Goal: Task Accomplishment & Management: Manage account settings

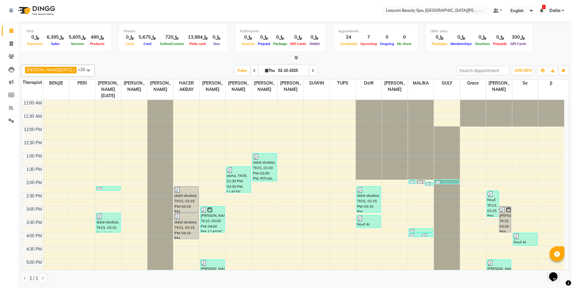
scroll to position [122, 0]
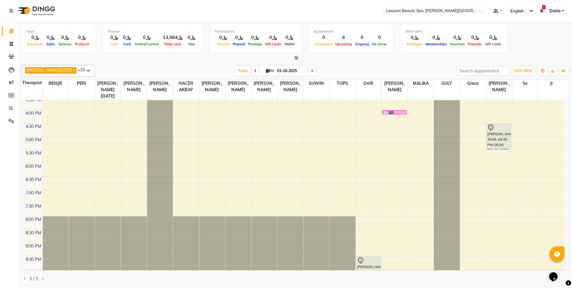
scroll to position [1, 0]
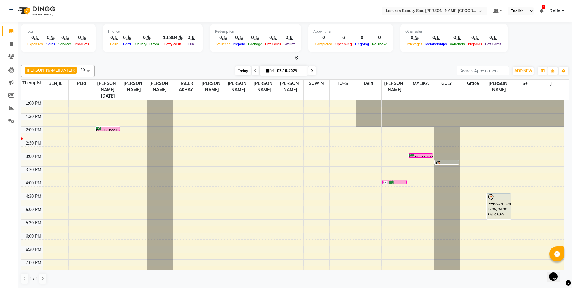
click at [237, 68] on span "Today" at bounding box center [243, 70] width 15 height 9
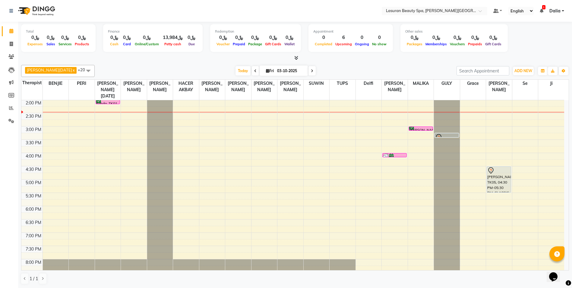
click at [415, 127] on div "[PERSON_NAME], TK04, 03:00 PM-03:01 PM, HAIR COLOR FULL COLOR ROOT | صبغة الشعر…" at bounding box center [421, 129] width 24 height 4
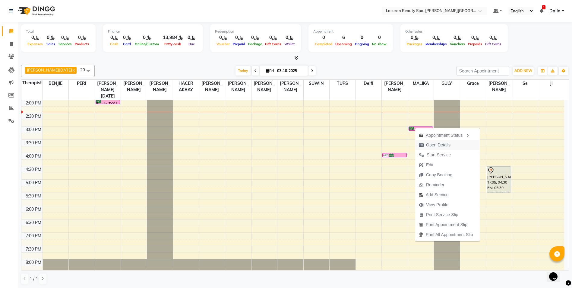
click at [426, 143] on span "Open Details" at bounding box center [434, 145] width 39 height 10
select select "6"
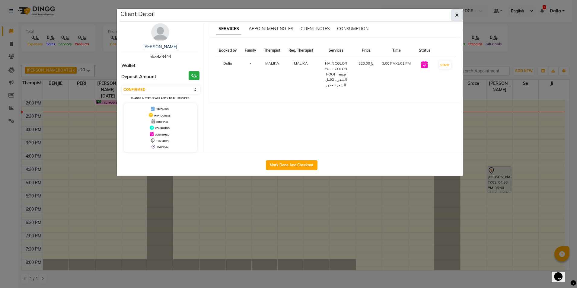
click at [452, 16] on button "button" at bounding box center [456, 14] width 11 height 11
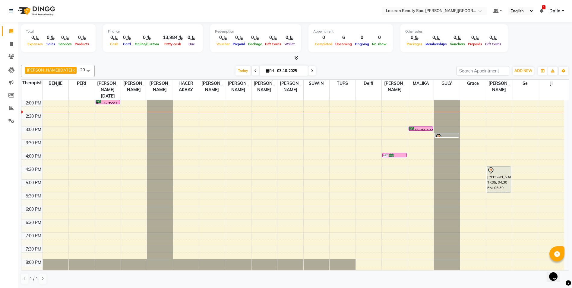
click at [392, 156] on icon at bounding box center [391, 156] width 5 height 0
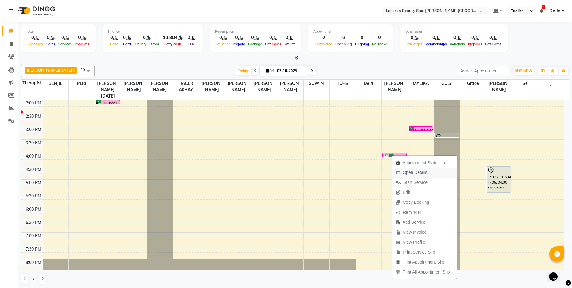
click at [411, 170] on span "Open Details" at bounding box center [415, 172] width 24 height 6
select select "6"
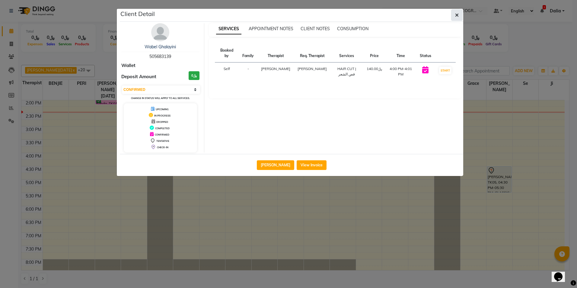
click at [453, 13] on button "button" at bounding box center [456, 14] width 11 height 11
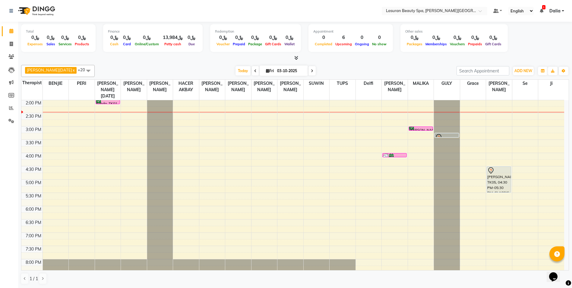
click at [544, 10] on icon at bounding box center [542, 11] width 4 height 4
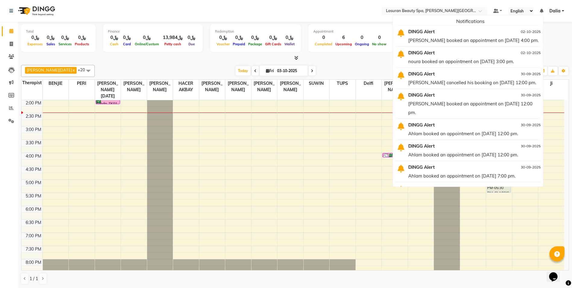
click at [543, 10] on icon at bounding box center [542, 11] width 4 height 4
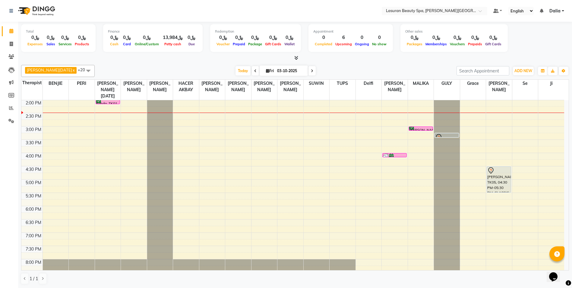
click at [394, 154] on div at bounding box center [394, 157] width 23 height 6
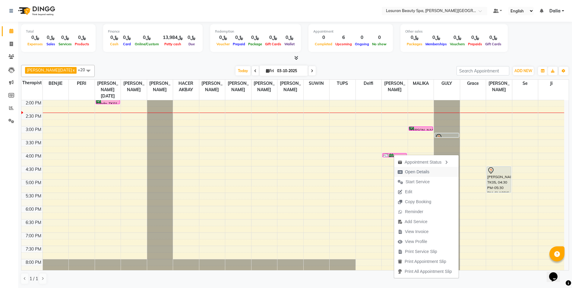
click at [412, 169] on span "Open Details" at bounding box center [417, 172] width 24 height 6
select select "6"
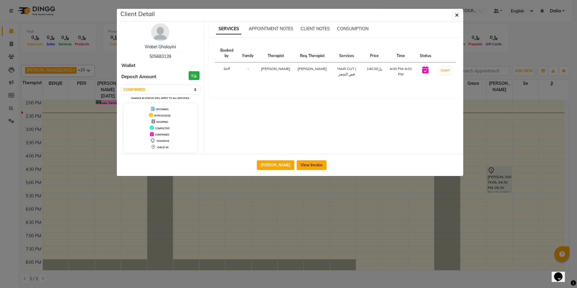
click at [297, 164] on button "View Invoice" at bounding box center [312, 165] width 30 height 10
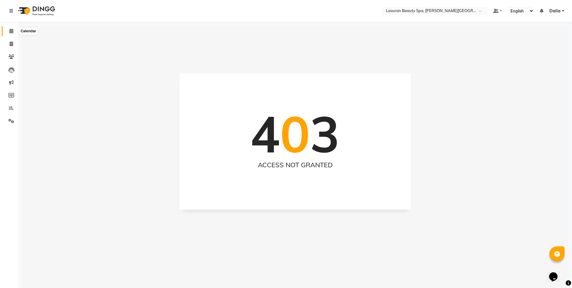
click at [12, 30] on icon at bounding box center [11, 31] width 4 height 5
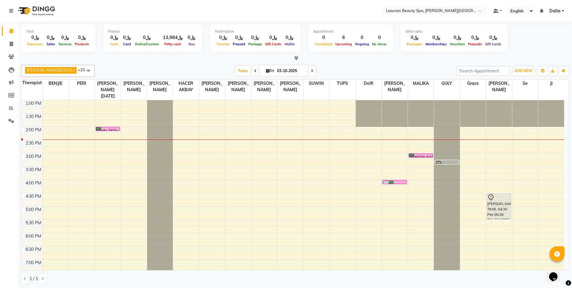
click at [499, 203] on div "noura Alshahrani, TK05, 04:30 PM-05:30 PM, CLASSIC COMBO M&P | كومبو كلاسيك (با…" at bounding box center [499, 206] width 24 height 26
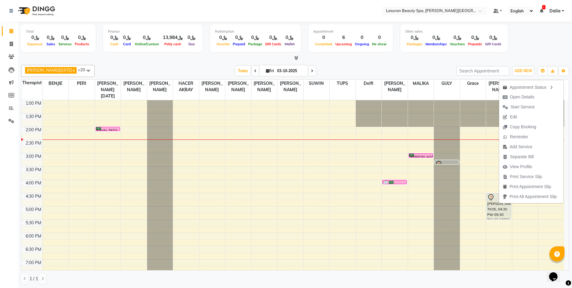
click at [405, 64] on div "Hiba Ramadan x MALIKA x RACHIDA BOUSSETTA x SATNAI KOUCHHA x Liza Castro x CHAR…" at bounding box center [295, 174] width 548 height 224
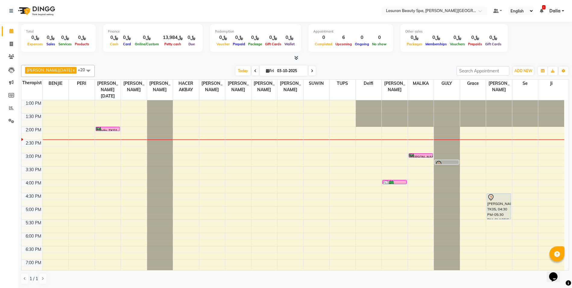
click at [498, 206] on div "noura Alshahrani, TK05, 04:30 PM-05:30 PM, CLASSIC COMBO M&P | كومبو كلاسيك (با…" at bounding box center [499, 206] width 24 height 26
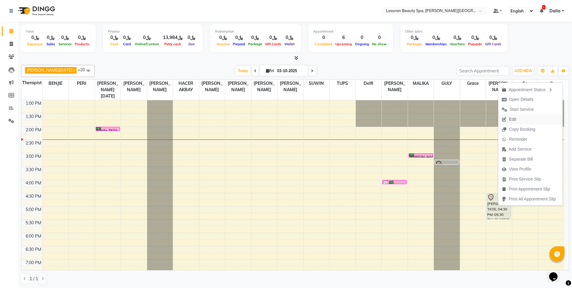
click at [532, 118] on button "Edit" at bounding box center [530, 119] width 65 height 10
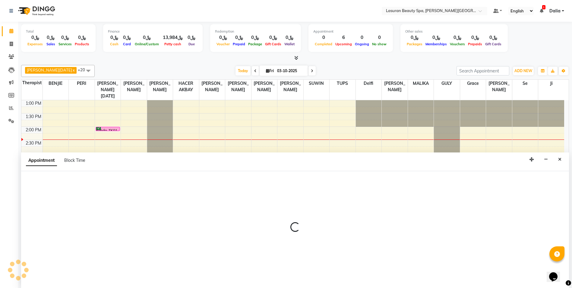
scroll to position [0, 0]
select select "tentative"
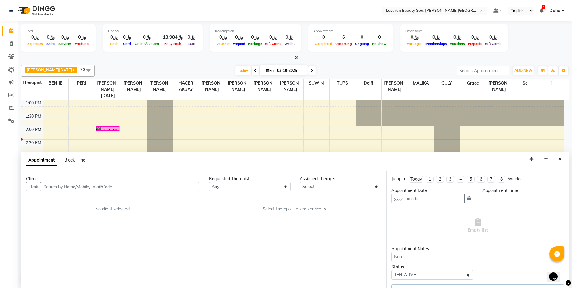
type input "03-10-2025"
select select "91214"
select select "915"
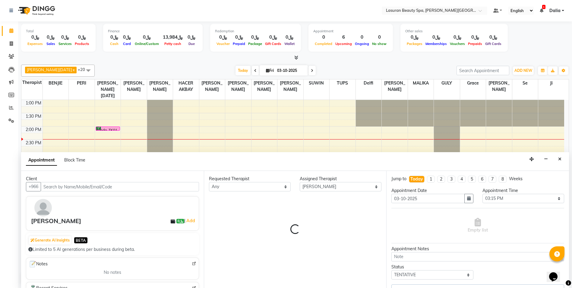
scroll to position [27, 0]
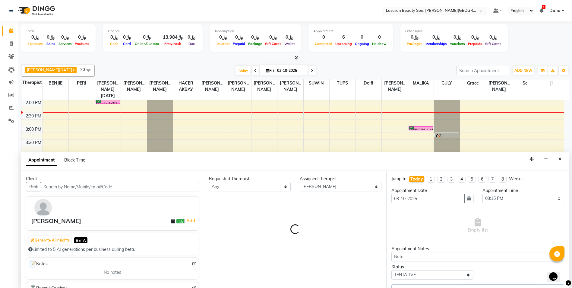
select select "4529"
select select "4510"
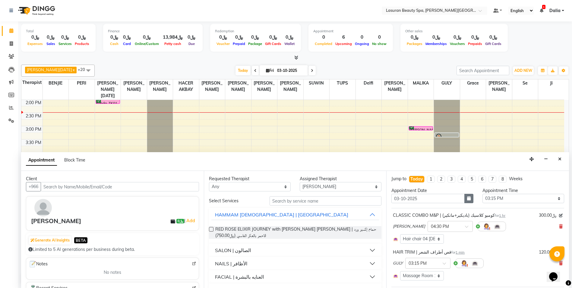
click at [467, 200] on icon "button" at bounding box center [469, 198] width 4 height 4
click at [467, 197] on icon "button" at bounding box center [469, 198] width 4 height 4
click at [445, 228] on div "4" at bounding box center [446, 230] width 10 height 10
type input "04-10-2025"
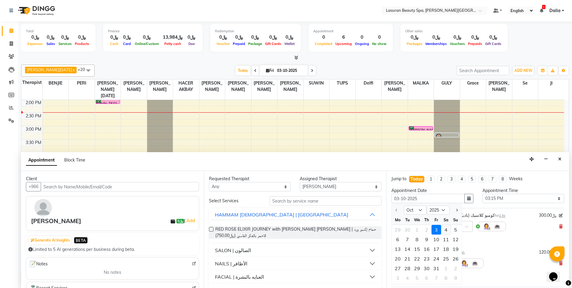
type input "04-10-2025"
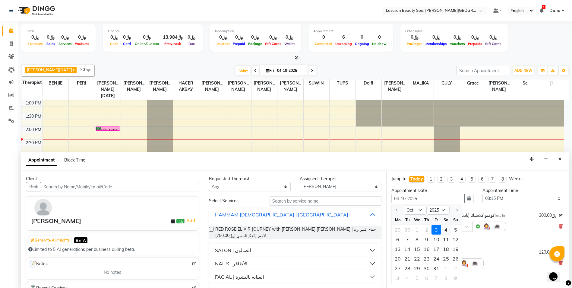
select select "915"
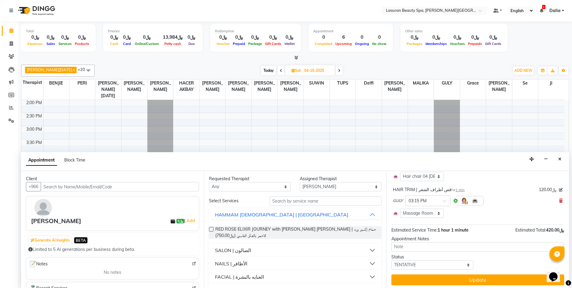
scroll to position [65, 0]
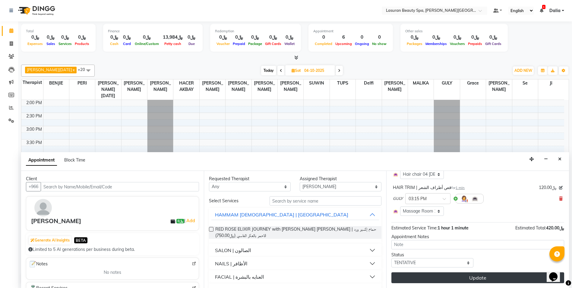
click at [466, 278] on button "Update" at bounding box center [478, 277] width 173 height 11
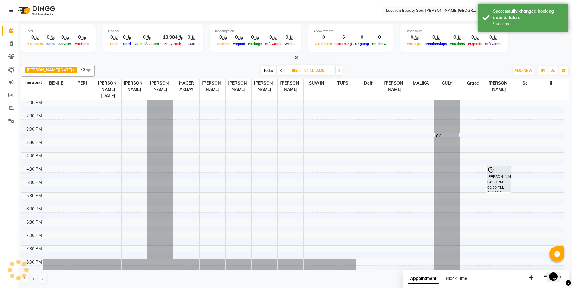
scroll to position [0, 0]
click at [505, 178] on div "noura Alshahrani, 04:30 PM-05:30 PM, CLASSIC COMBO M&P | كومبو كلاسيك (باديكير+…" at bounding box center [499, 180] width 24 height 26
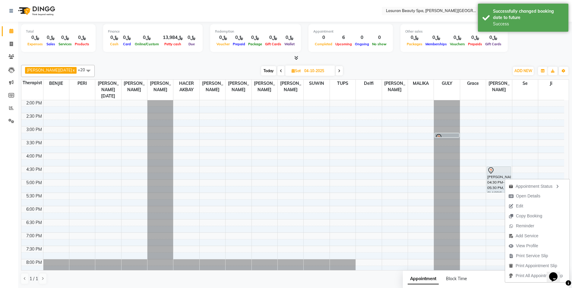
click at [261, 71] on span "Today" at bounding box center [268, 70] width 15 height 9
type input "03-10-2025"
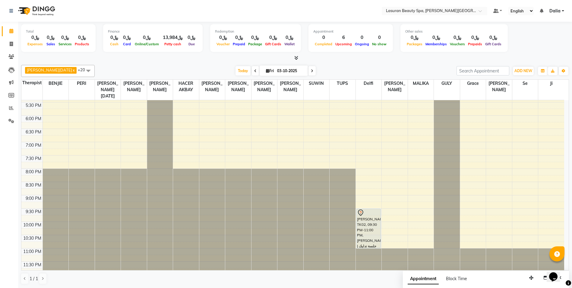
scroll to position [122, 0]
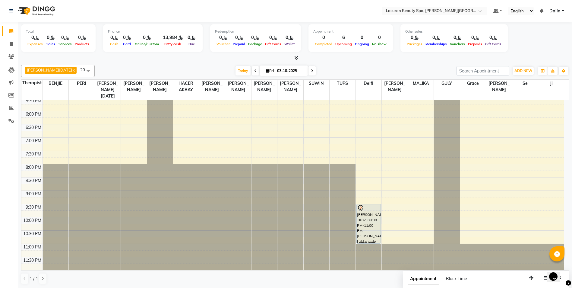
click at [361, 225] on div "[PERSON_NAME], TK02, 09:30 PM-11:00 PM, [PERSON_NAME] | جلسة تدليك بالحجارة الب…" at bounding box center [369, 223] width 24 height 39
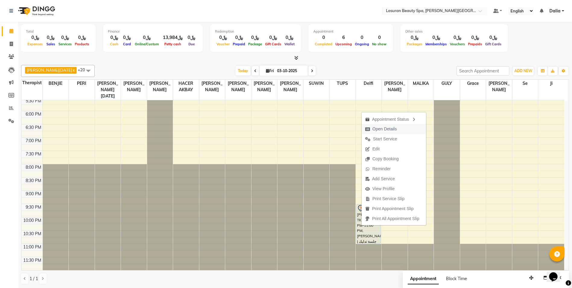
click at [392, 132] on span "Open Details" at bounding box center [385, 129] width 24 height 6
select select "7"
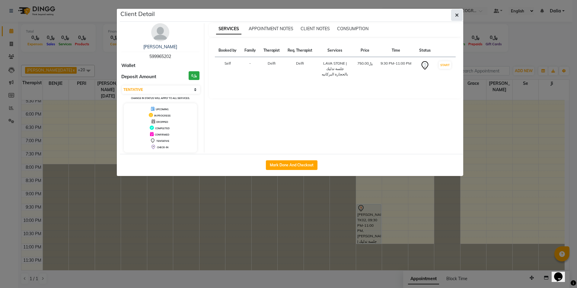
click at [453, 13] on button "button" at bounding box center [456, 14] width 11 height 11
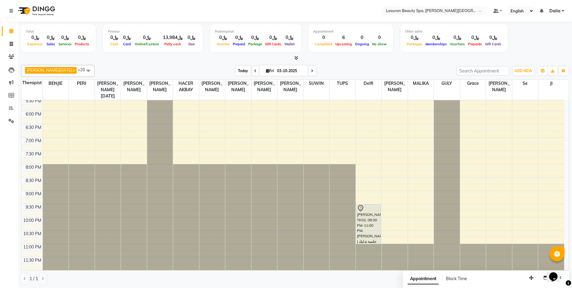
click at [236, 69] on span "Today" at bounding box center [243, 70] width 15 height 9
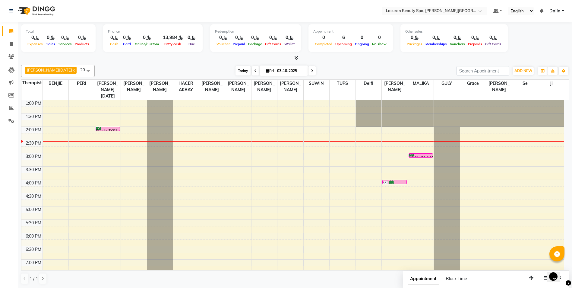
scroll to position [27, 0]
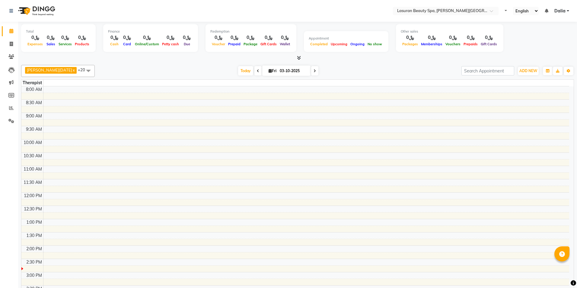
select select "en"
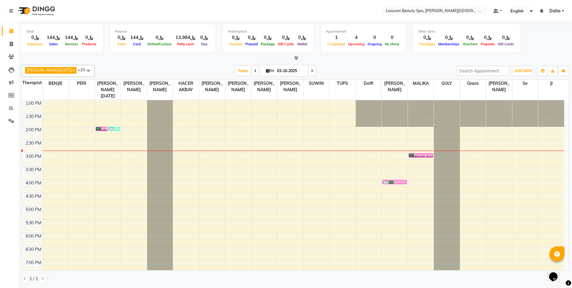
click at [427, 154] on div "Imane Al Nasser, TK04, 03:00 PM-03:01 PM, HAIR COLOR FULL COLOR ROOT | صبغة الش…" at bounding box center [421, 156] width 24 height 4
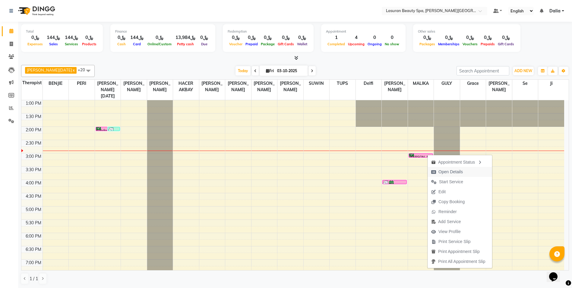
click at [440, 172] on span "Open Details" at bounding box center [451, 172] width 24 height 6
select select "3"
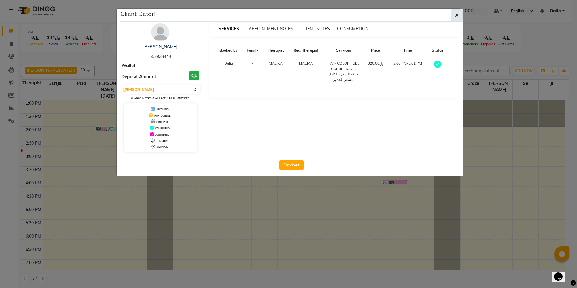
click at [457, 14] on icon "button" at bounding box center [457, 15] width 4 height 5
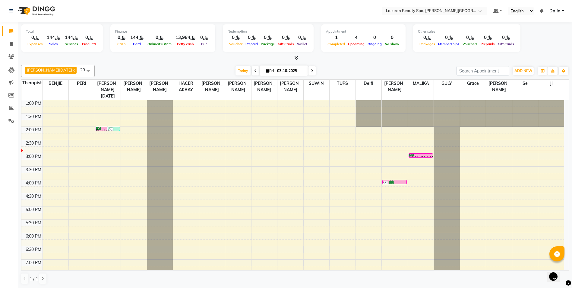
click at [360, 67] on div "Today Fri 03-10-2025" at bounding box center [276, 70] width 356 height 9
click at [237, 69] on span "Today" at bounding box center [243, 70] width 15 height 9
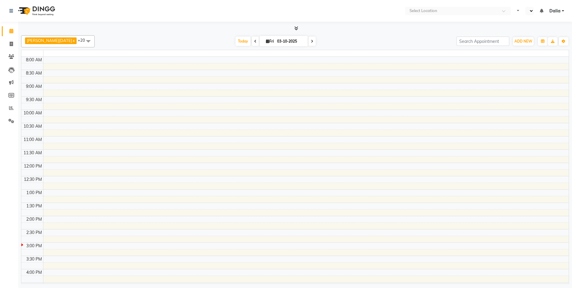
select select "en"
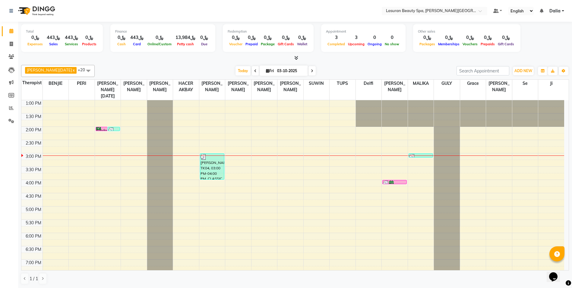
click at [60, 73] on span "Hiba Ramadan x" at bounding box center [51, 71] width 53 height 8
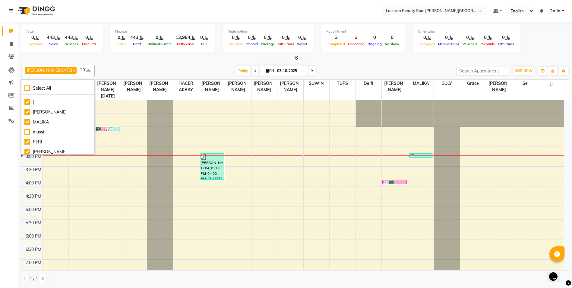
scroll to position [121, 0]
click at [30, 122] on div "massi" at bounding box center [57, 118] width 67 height 6
checkbox input "true"
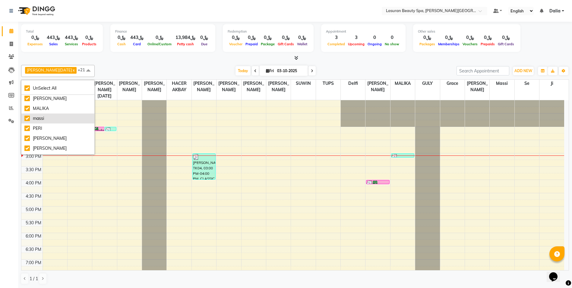
click at [30, 122] on div "massi" at bounding box center [57, 118] width 67 height 6
checkbox input "false"
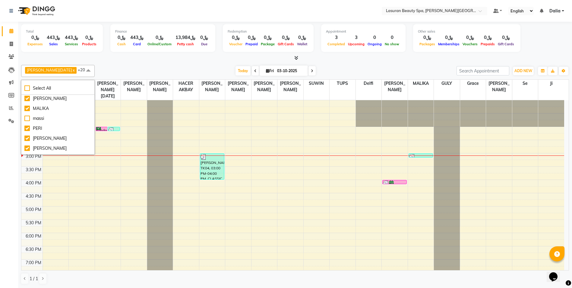
click at [82, 70] on span at bounding box center [88, 70] width 12 height 11
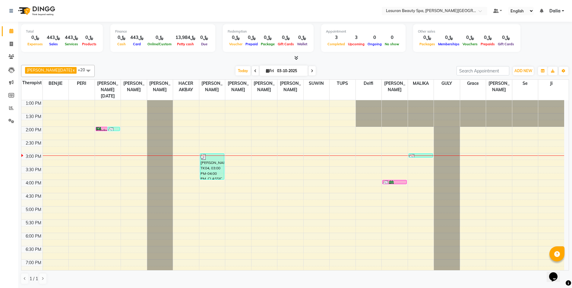
click at [103, 56] on div at bounding box center [295, 58] width 548 height 6
click at [110, 129] on img at bounding box center [111, 130] width 6 height 6
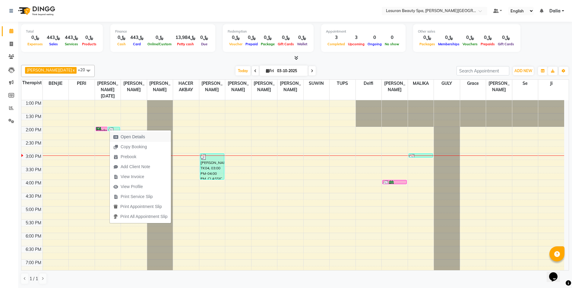
click at [121, 135] on span "Open Details" at bounding box center [133, 137] width 24 height 6
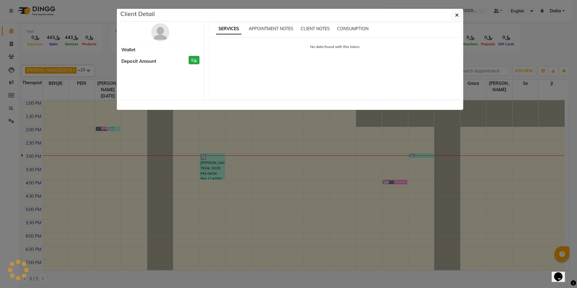
select select "3"
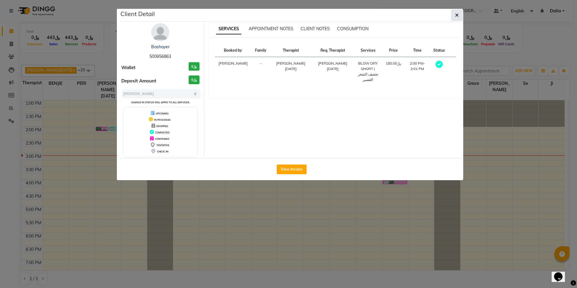
click at [452, 16] on button "button" at bounding box center [456, 14] width 11 height 11
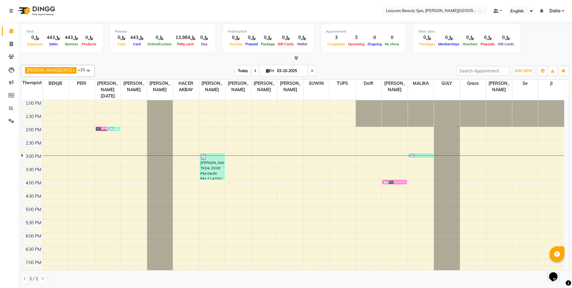
click at [236, 73] on span "Today" at bounding box center [243, 70] width 15 height 9
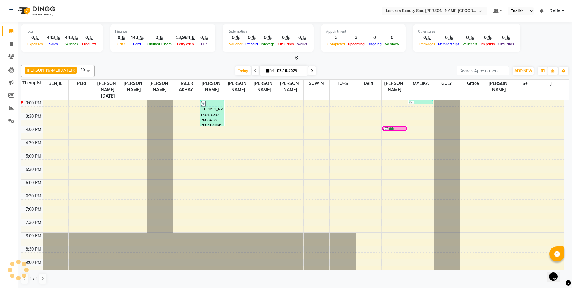
click at [202, 69] on div "Today Fri 03-10-2025" at bounding box center [276, 70] width 356 height 9
click at [204, 116] on div "[PERSON_NAME], TK04, 03:00 PM-04:00 PM, CLASSIC MANICURE | [PERSON_NAME]" at bounding box center [212, 113] width 24 height 26
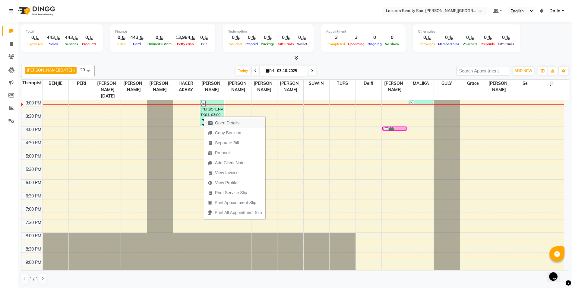
click at [210, 122] on icon "button" at bounding box center [210, 123] width 5 height 4
select select "3"
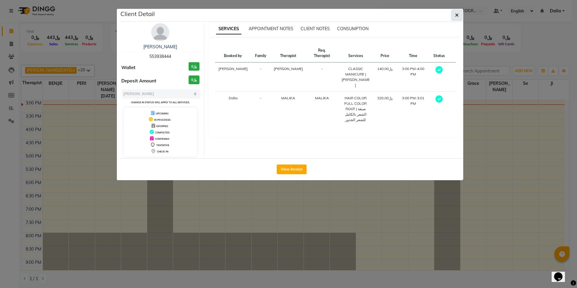
click at [456, 17] on icon "button" at bounding box center [457, 15] width 4 height 5
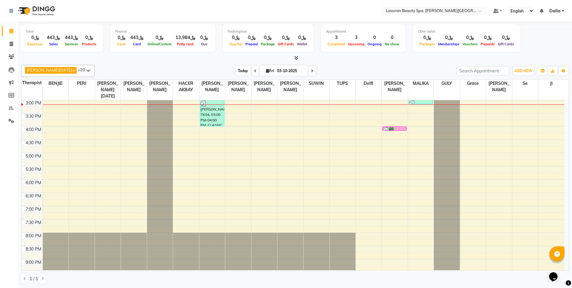
click at [236, 72] on span "Today" at bounding box center [243, 70] width 15 height 9
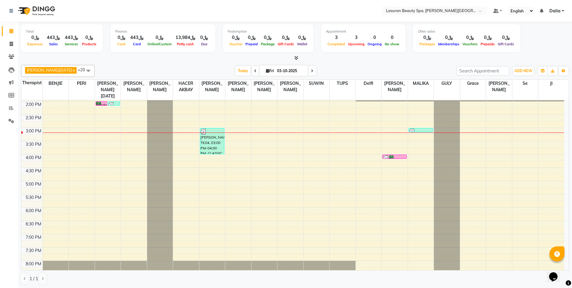
scroll to position [23, 0]
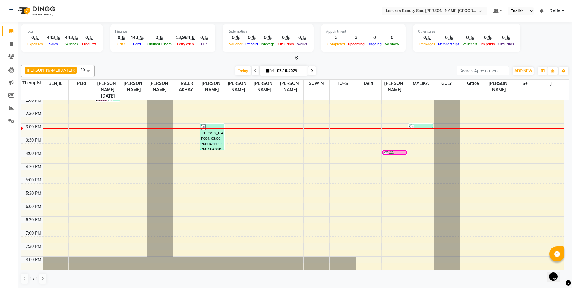
scroll to position [27, 0]
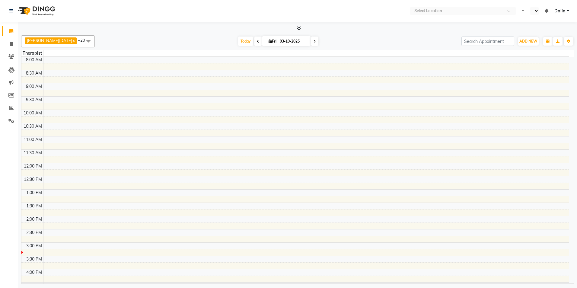
select select "en"
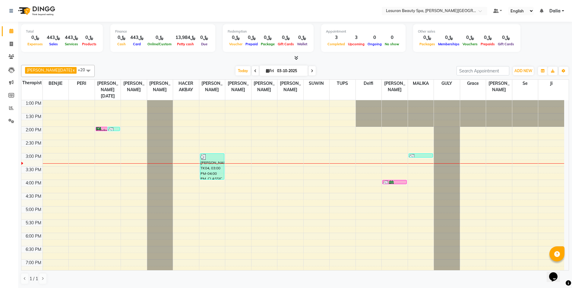
click at [104, 129] on div "Fahda, TK01, 02:00 PM-02:01 PM, HAIR COLOR FULL COLOR SHORT | صبغة الشعر بالكام…" at bounding box center [102, 129] width 12 height 4
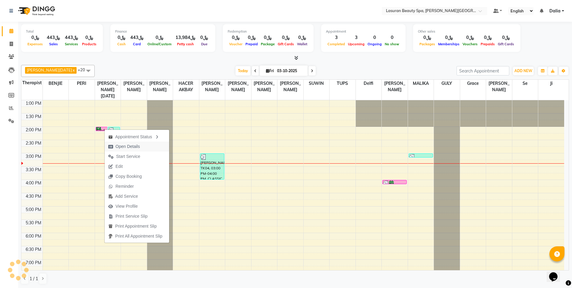
click at [121, 144] on span "Open Details" at bounding box center [128, 146] width 24 height 6
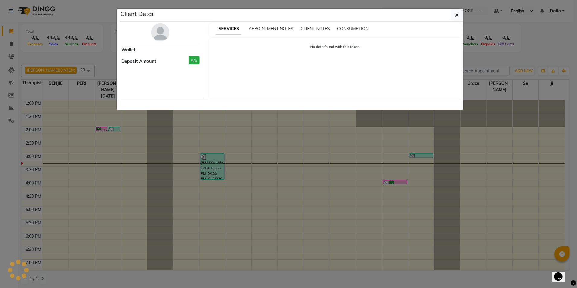
select select "6"
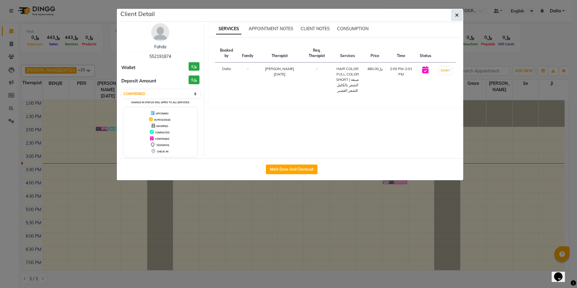
click at [456, 17] on icon "button" at bounding box center [457, 15] width 4 height 5
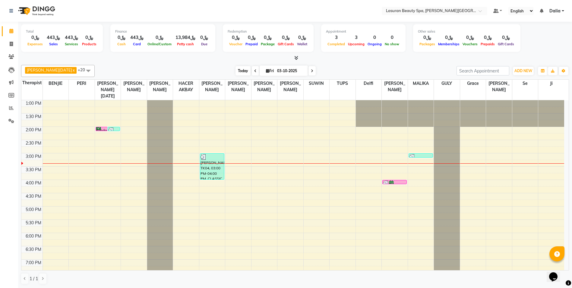
click at [236, 69] on span "Today" at bounding box center [243, 70] width 15 height 9
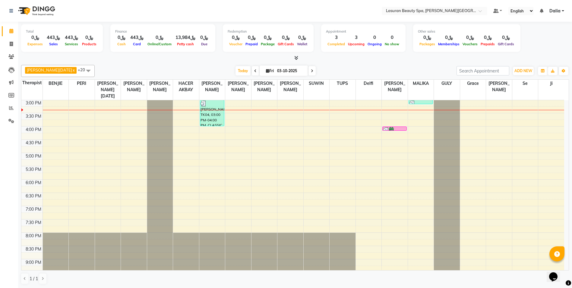
click at [402, 128] on div at bounding box center [394, 130] width 23 height 6
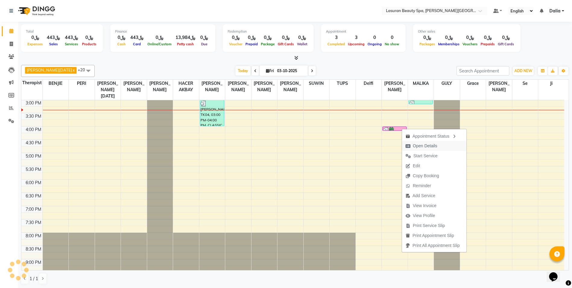
click at [418, 150] on span "Open Details" at bounding box center [421, 146] width 39 height 10
select select "6"
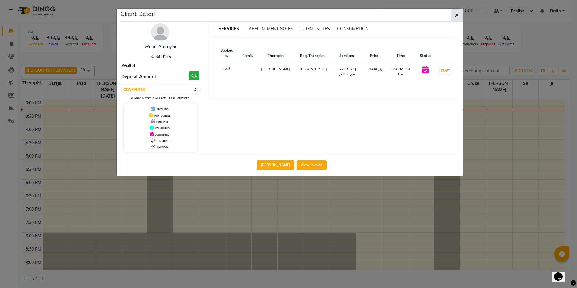
click at [454, 17] on button "button" at bounding box center [456, 14] width 11 height 11
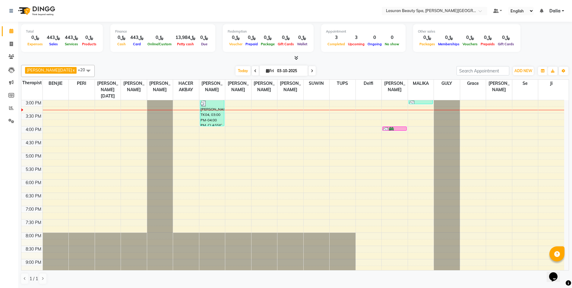
click at [398, 129] on div at bounding box center [394, 130] width 23 height 6
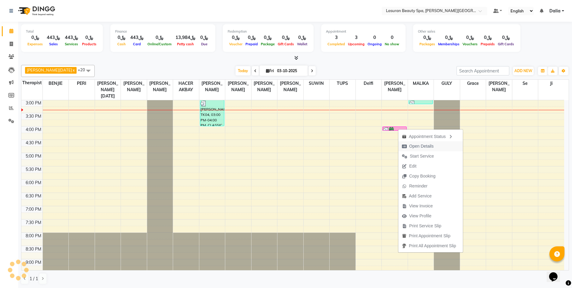
click at [412, 148] on span "Open Details" at bounding box center [421, 146] width 24 height 6
select select "6"
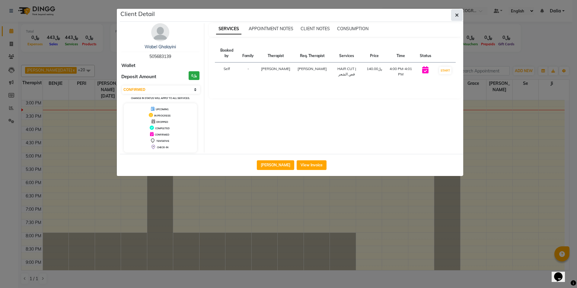
click at [456, 13] on icon "button" at bounding box center [457, 15] width 4 height 5
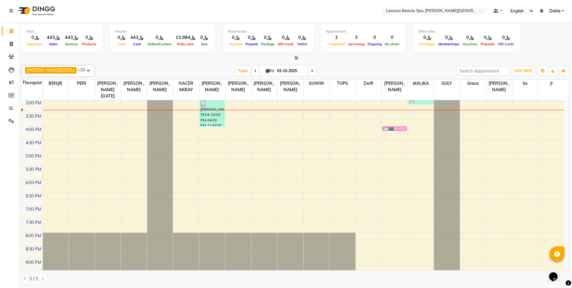
click at [215, 113] on div "[PERSON_NAME], TK04, 03:00 PM-04:00 PM, CLASSIC MANICURE | [PERSON_NAME]" at bounding box center [212, 113] width 24 height 26
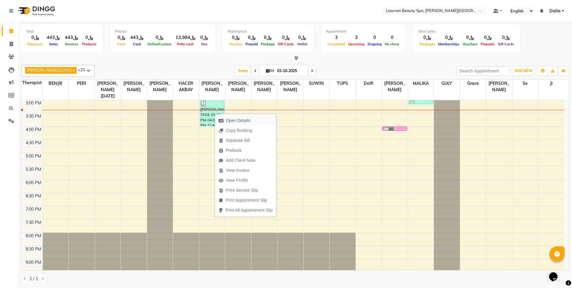
click at [227, 120] on span "Open Details" at bounding box center [238, 120] width 24 height 6
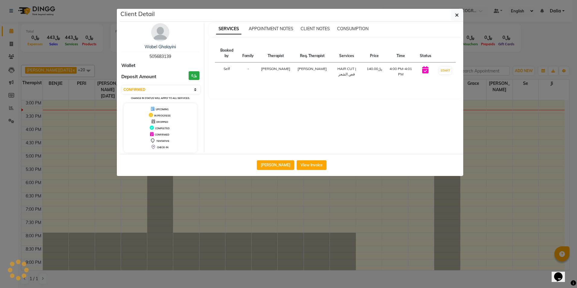
select select "3"
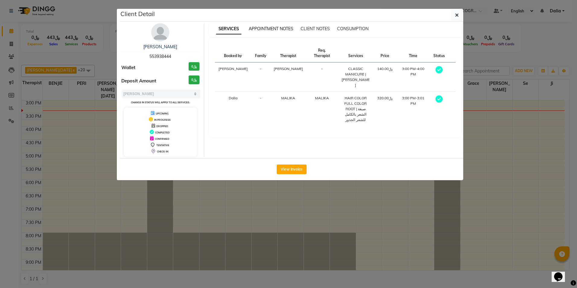
click at [253, 27] on span "APPOINTMENT NOTES" at bounding box center [271, 28] width 45 height 5
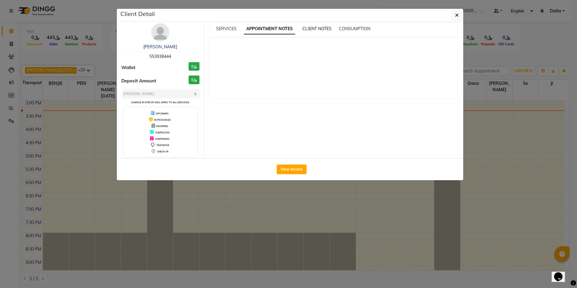
click at [306, 26] on span "CLIENT NOTES" at bounding box center [316, 28] width 29 height 5
click at [348, 30] on span "CONSUMPTION" at bounding box center [353, 28] width 31 height 5
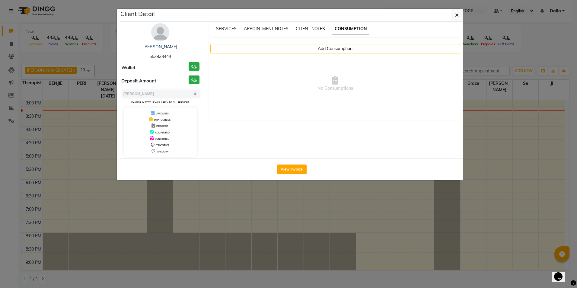
click at [316, 28] on span "CLIENT NOTES" at bounding box center [310, 28] width 29 height 5
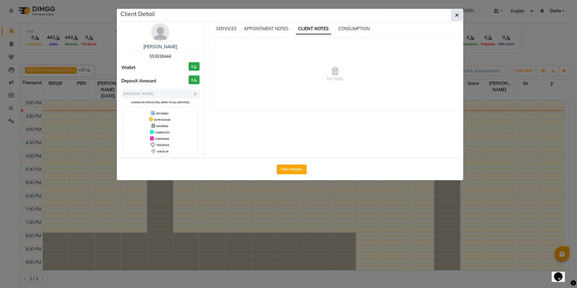
click at [459, 15] on button "button" at bounding box center [456, 14] width 11 height 11
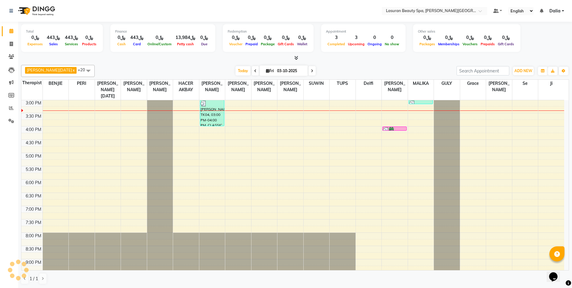
click at [204, 119] on div "[PERSON_NAME], TK04, 03:00 PM-04:00 PM, CLASSIC MANICURE | [PERSON_NAME]" at bounding box center [212, 113] width 24 height 26
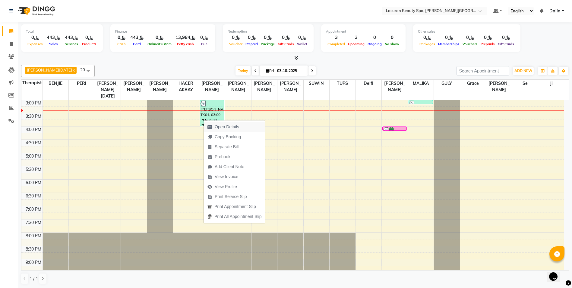
click at [225, 127] on span "Open Details" at bounding box center [227, 127] width 24 height 6
select select "3"
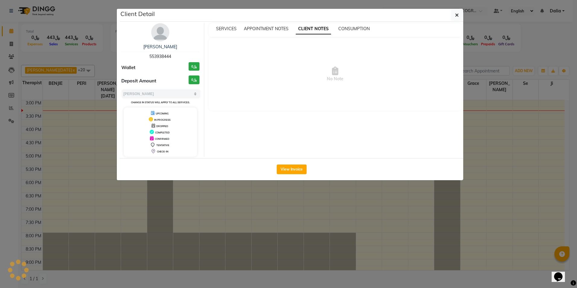
click at [163, 56] on span "553938444" at bounding box center [160, 56] width 22 height 5
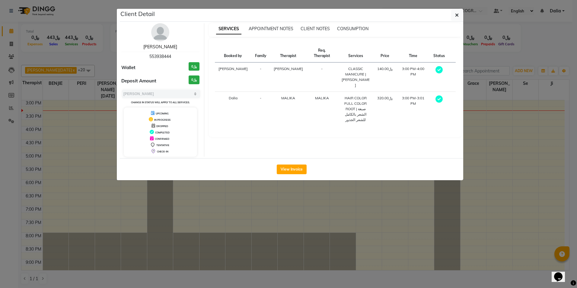
click at [153, 46] on link "Imane Al Nasser" at bounding box center [160, 46] width 34 height 5
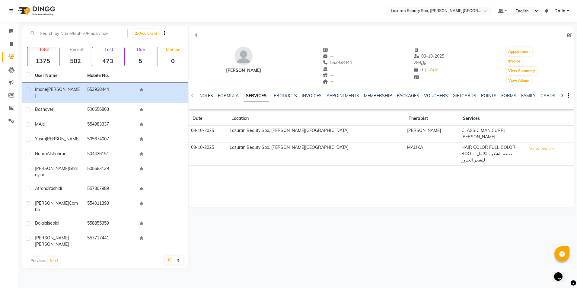
click at [212, 95] on link "NOTES" at bounding box center [206, 95] width 14 height 5
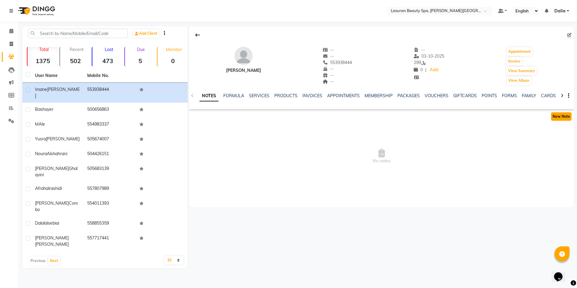
click at [558, 113] on button "New Note" at bounding box center [561, 116] width 21 height 8
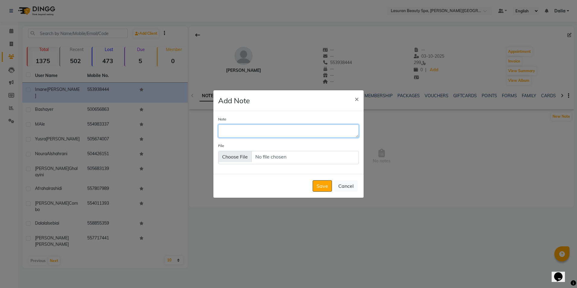
click at [270, 135] on textarea "Note" at bounding box center [288, 130] width 141 height 13
click at [246, 129] on textarea "Note" at bounding box center [288, 130] width 141 height 13
click at [337, 132] on textarea "Note" at bounding box center [288, 130] width 141 height 13
click at [356, 98] on span "×" at bounding box center [356, 98] width 4 height 9
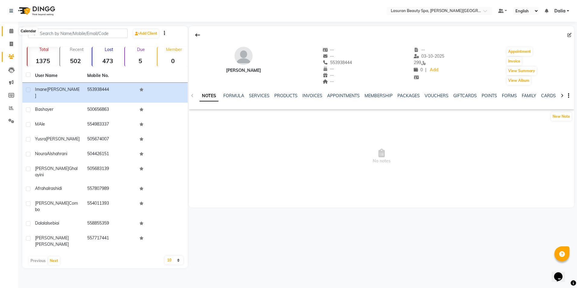
click at [9, 30] on icon at bounding box center [11, 31] width 4 height 5
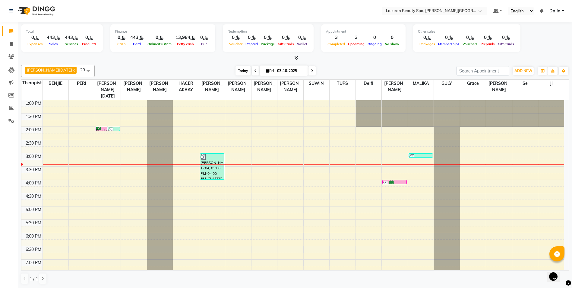
click at [236, 75] on span "Today" at bounding box center [243, 70] width 15 height 9
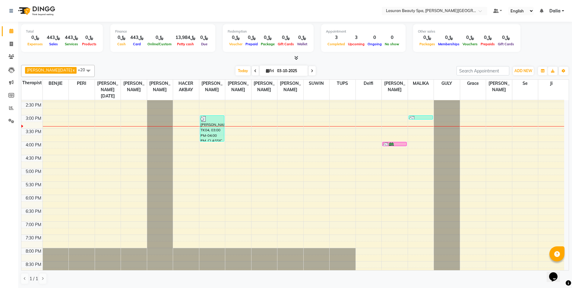
scroll to position [23, 0]
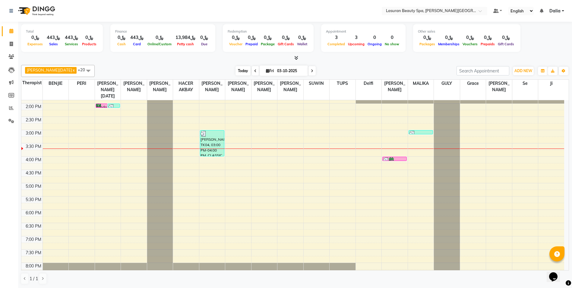
click at [237, 73] on span "Today" at bounding box center [243, 70] width 15 height 9
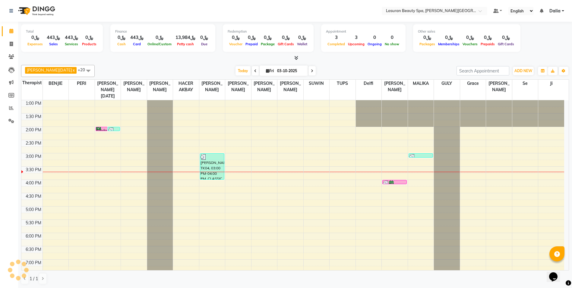
scroll to position [53, 0]
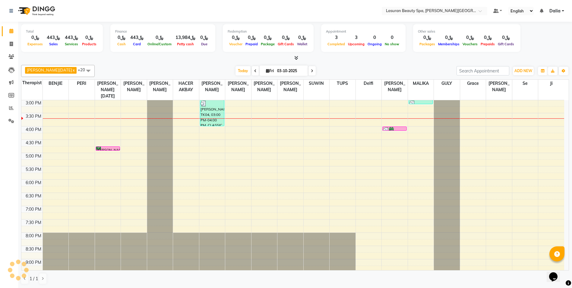
click at [197, 60] on div at bounding box center [295, 58] width 548 height 6
click at [113, 148] on div "[PERSON_NAME], TK07, 04:45 PM-04:46 PM, HAIR BODY WAVE LONG | تمويج الشعر الطويل" at bounding box center [108, 149] width 24 height 4
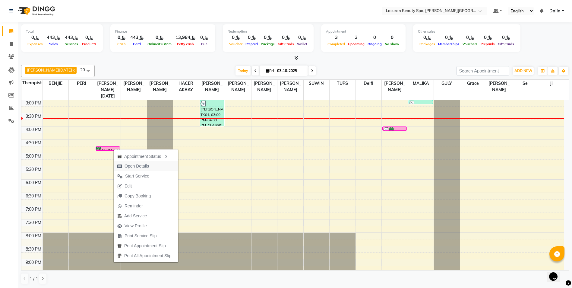
click at [131, 163] on span "Open Details" at bounding box center [137, 166] width 24 height 6
select select "6"
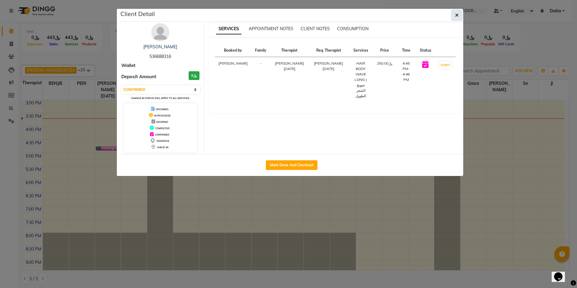
click at [454, 17] on button "button" at bounding box center [456, 14] width 11 height 11
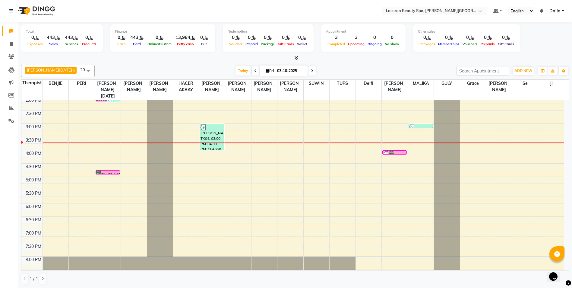
scroll to position [30, 0]
click at [111, 171] on div "[PERSON_NAME], TK07, 04:45 PM-04:46 PM, HAIR BODY WAVE LONG | تمويج الشعر الطويل" at bounding box center [108, 172] width 24 height 4
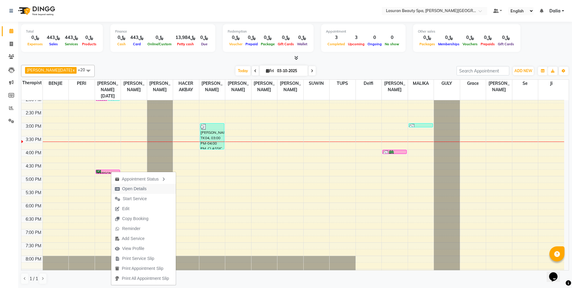
click at [128, 190] on span "Open Details" at bounding box center [134, 189] width 24 height 6
select select "6"
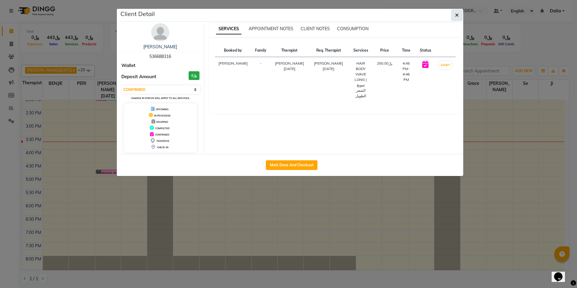
click at [456, 18] on button "button" at bounding box center [456, 14] width 11 height 11
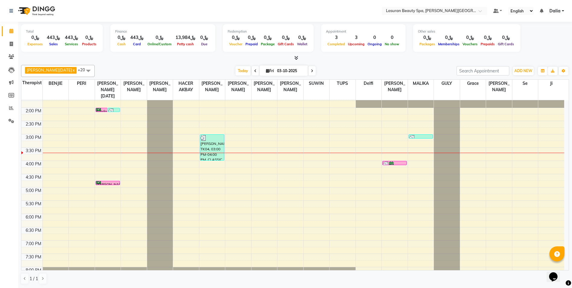
scroll to position [0, 0]
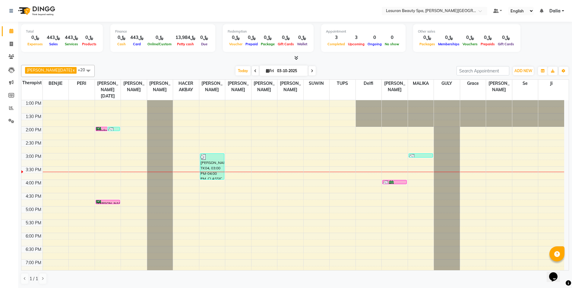
click at [429, 155] on div at bounding box center [420, 157] width 23 height 6
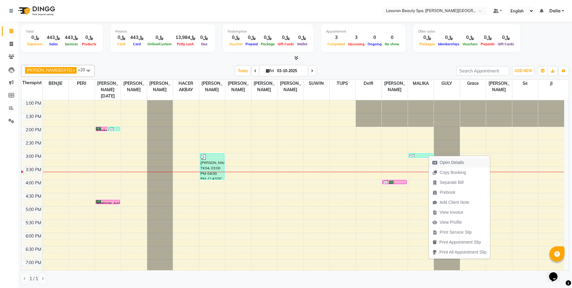
click at [433, 164] on icon "button" at bounding box center [435, 162] width 5 height 4
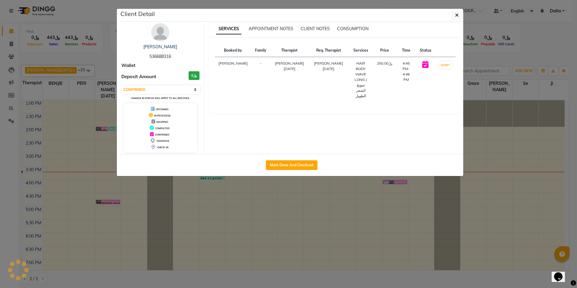
select select "3"
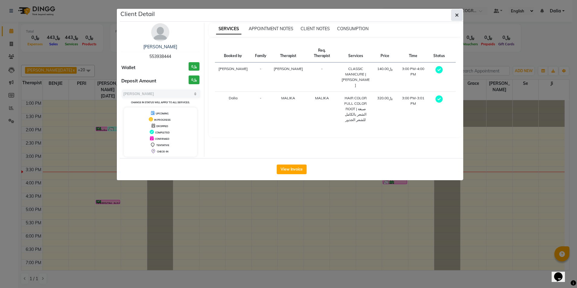
click at [457, 18] on button "button" at bounding box center [456, 14] width 11 height 11
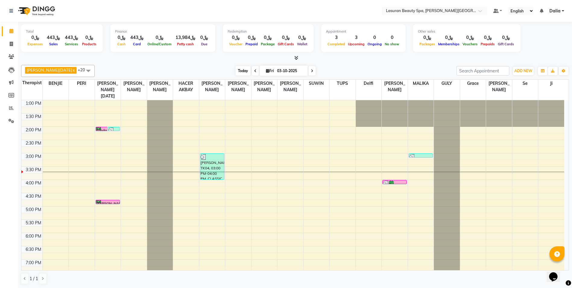
click at [236, 73] on span "Today" at bounding box center [243, 70] width 15 height 9
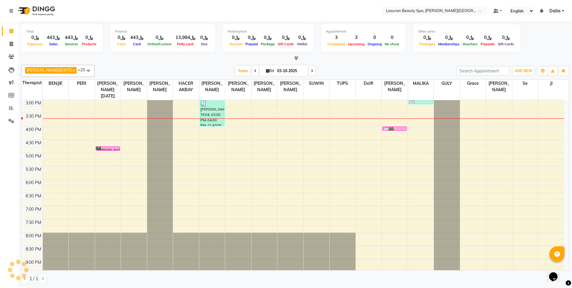
click at [179, 71] on div "Today Fri 03-10-2025" at bounding box center [276, 70] width 356 height 9
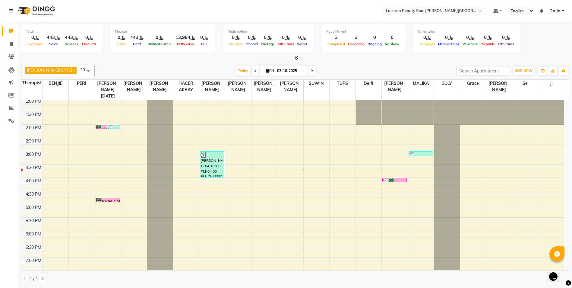
scroll to position [0, 0]
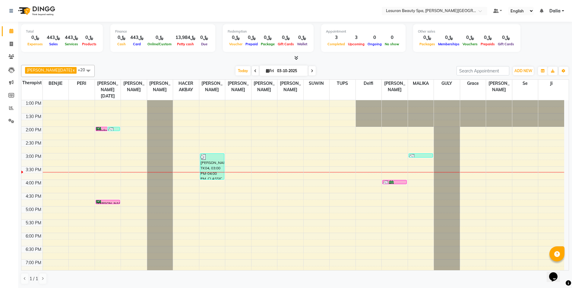
click at [101, 129] on div "Fahda, TK01, 02:00 PM-02:01 PM, HAIR COLOR FULL COLOR SHORT | صبغة الشعر بالكام…" at bounding box center [102, 129] width 12 height 4
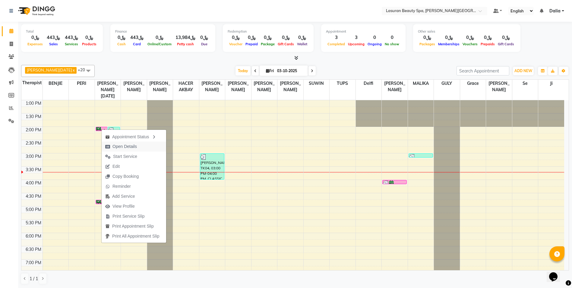
click at [140, 149] on span "Open Details" at bounding box center [121, 146] width 39 height 10
select select "6"
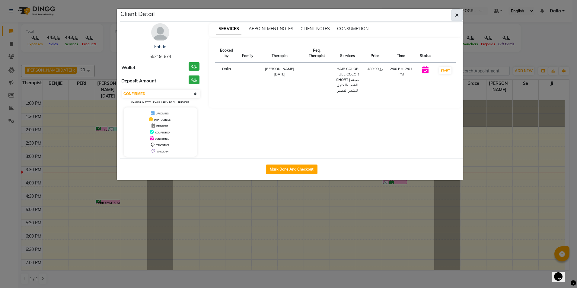
click at [456, 18] on span "button" at bounding box center [457, 15] width 4 height 6
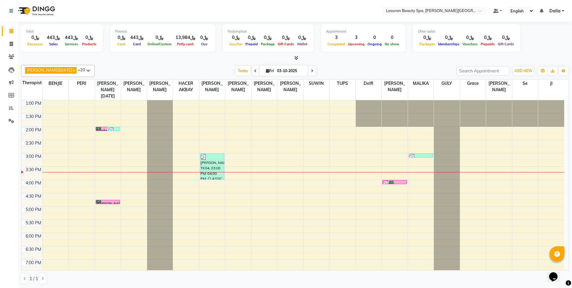
click at [230, 75] on div "Hiba Ramadan x MALIKA x RACHIDA BOUSSETTA x SATNAI KOUCHHA x Liza Castro x CHAR…" at bounding box center [295, 71] width 548 height 12
click at [236, 67] on span "Today" at bounding box center [243, 70] width 15 height 9
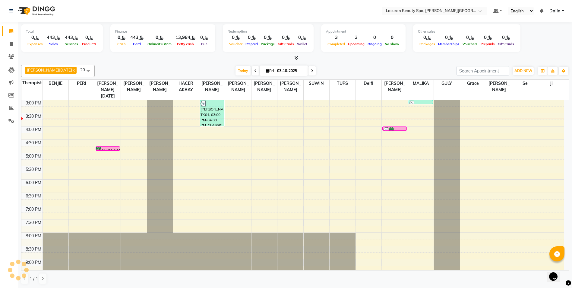
click at [202, 66] on div "Hiba Ramadan x MALIKA x RACHIDA BOUSSETTA x SATNAI KOUCHHA x Liza Castro x CHAR…" at bounding box center [295, 71] width 548 height 12
click at [237, 69] on span "Today" at bounding box center [243, 70] width 15 height 9
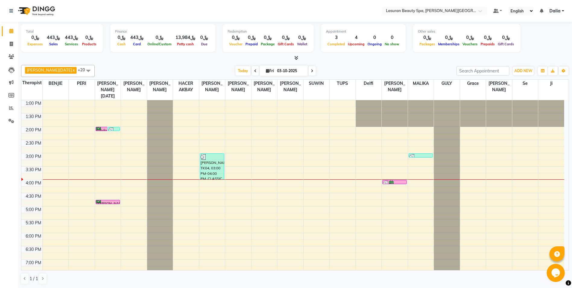
click at [104, 128] on div "Fahda, TK01, 02:00 PM-02:01 PM, HAIR COLOR FULL COLOR SHORT | صبغة الشعر بالكام…" at bounding box center [102, 129] width 12 height 4
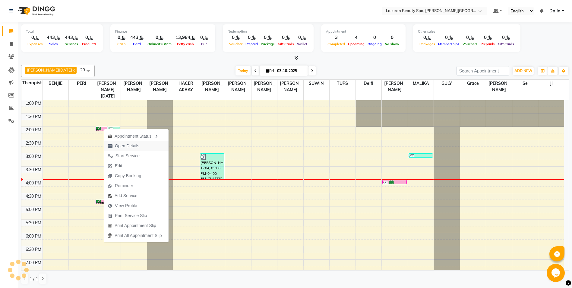
click at [123, 145] on span "Open Details" at bounding box center [127, 146] width 24 height 6
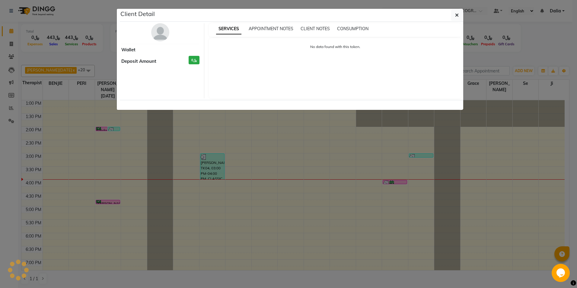
select select "6"
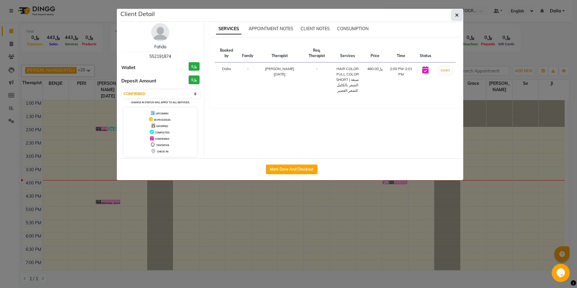
click at [456, 17] on icon "button" at bounding box center [457, 15] width 4 height 5
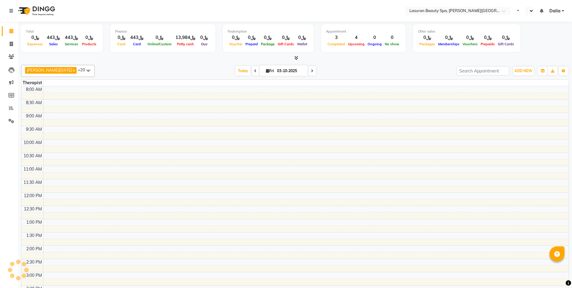
select select "en"
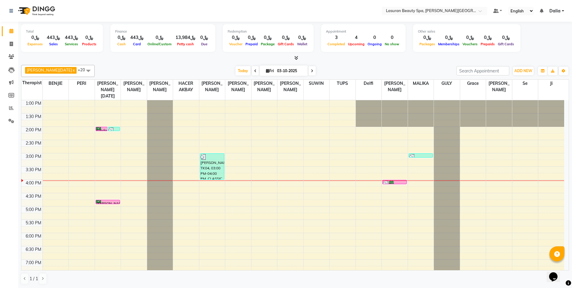
click at [88, 63] on div "[PERSON_NAME][DATE] x [PERSON_NAME] x [PERSON_NAME] x [PERSON_NAME] x [PERSON_N…" at bounding box center [295, 174] width 548 height 224
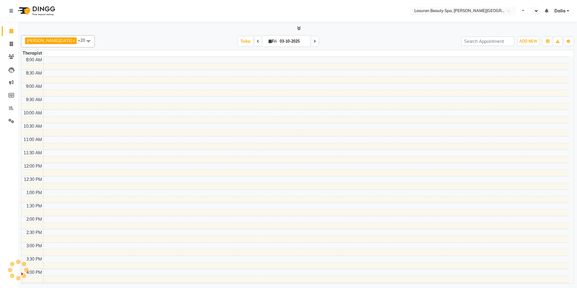
select select "en"
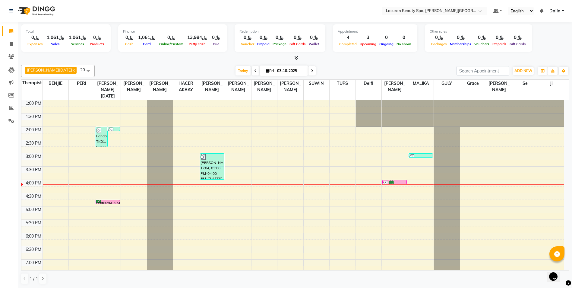
click at [105, 132] on div at bounding box center [101, 130] width 11 height 6
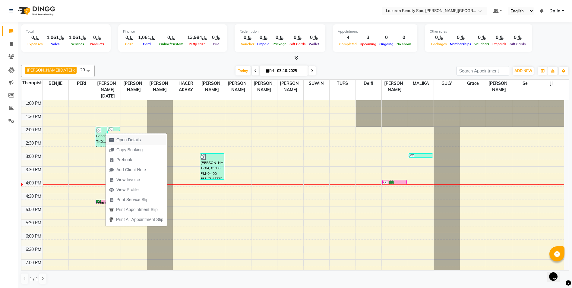
click at [121, 143] on span "Open Details" at bounding box center [125, 140] width 39 height 10
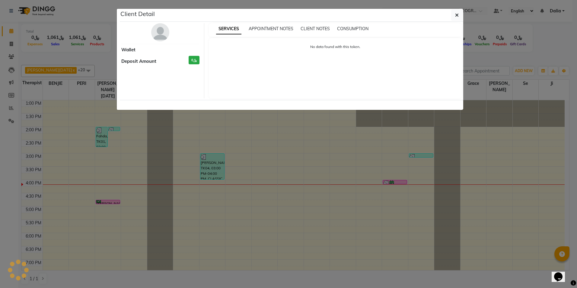
select select "3"
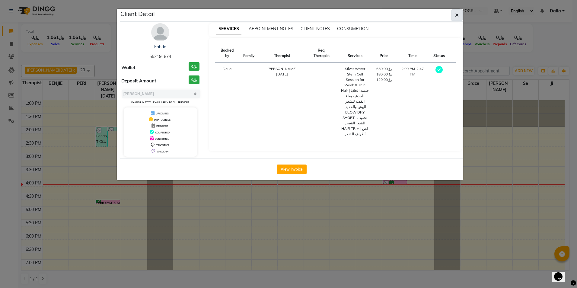
click at [455, 12] on button "button" at bounding box center [456, 14] width 11 height 11
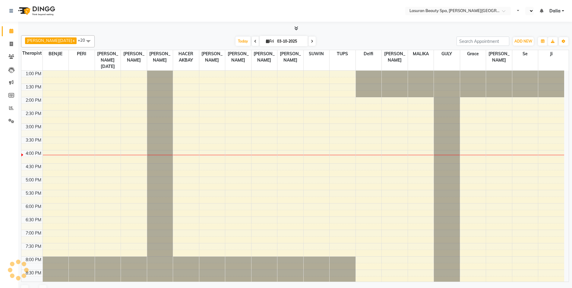
select select "en"
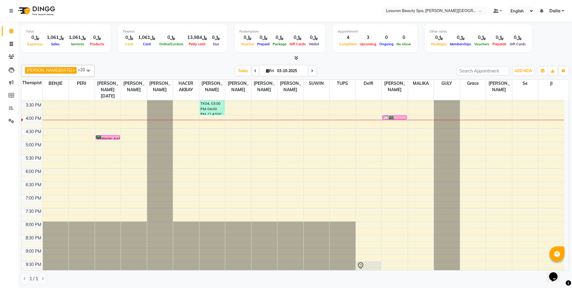
scroll to position [50, 0]
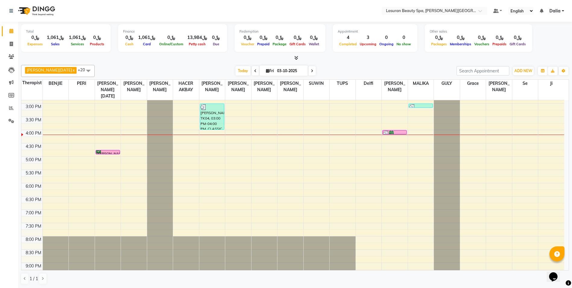
click at [212, 118] on div "[PERSON_NAME], TK04, 03:00 PM-04:00 PM, CLASSIC MANICURE | [PERSON_NAME]" at bounding box center [212, 117] width 24 height 26
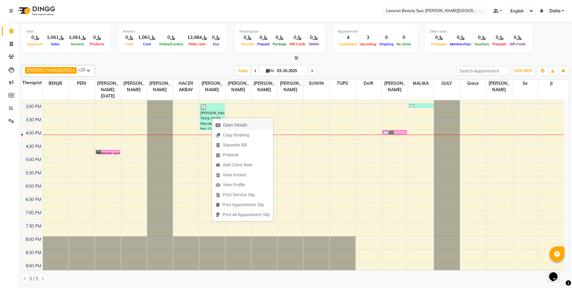
click at [235, 125] on span "Open Details" at bounding box center [235, 125] width 24 height 6
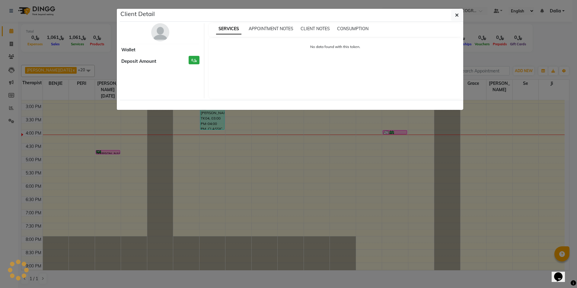
select select "3"
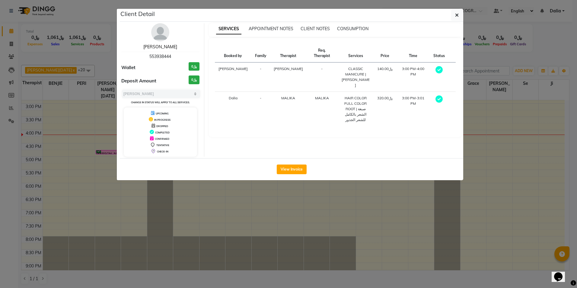
click at [164, 46] on link "[PERSON_NAME]" at bounding box center [160, 46] width 34 height 5
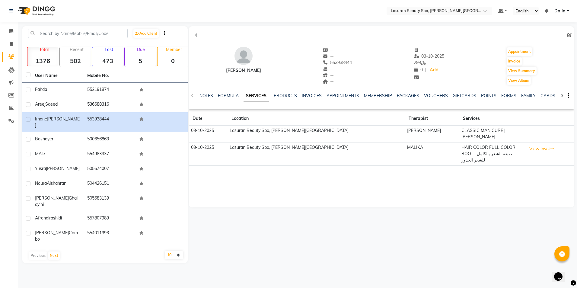
click at [561, 95] on icon at bounding box center [562, 96] width 3 height 4
click at [202, 96] on link "NOTES" at bounding box center [202, 95] width 14 height 5
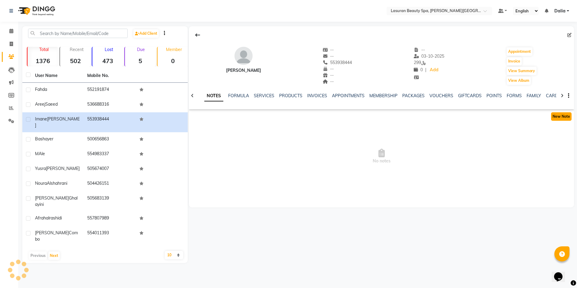
click at [570, 115] on button "New Note" at bounding box center [561, 116] width 21 height 8
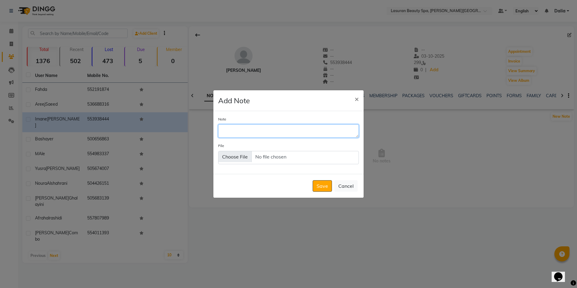
click at [345, 132] on textarea "Note" at bounding box center [288, 130] width 141 height 13
type textarea "j"
type textarea "ت"
click at [272, 134] on textarea "MR. Hazem friends" at bounding box center [288, 130] width 141 height 13
type textarea "MR. Hazem friends 35%"
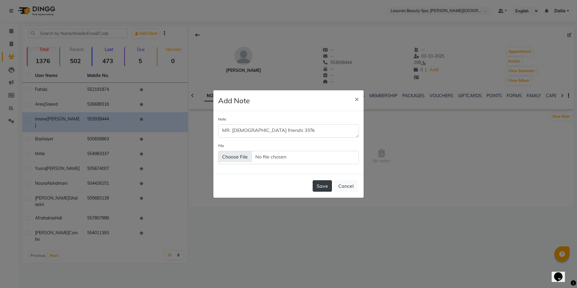
click at [320, 182] on button "Save" at bounding box center [322, 185] width 19 height 11
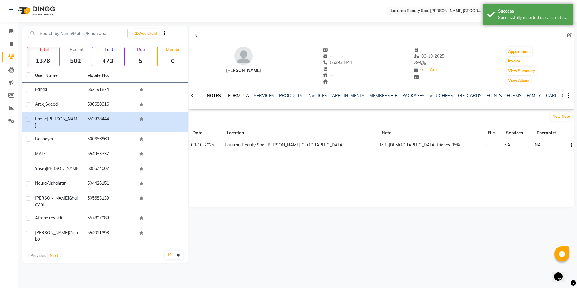
click at [231, 95] on link "FORMULA" at bounding box center [238, 95] width 21 height 5
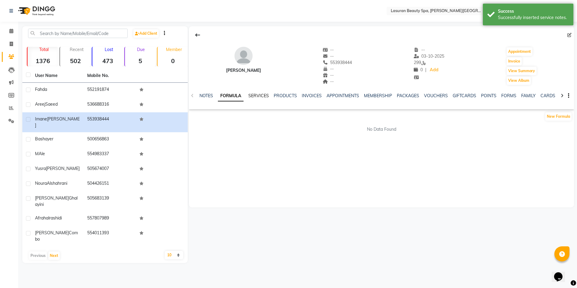
click at [255, 96] on link "SERVICES" at bounding box center [258, 95] width 21 height 5
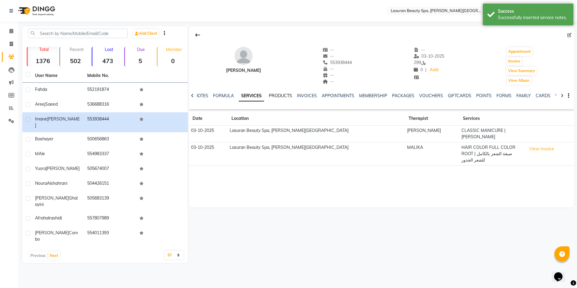
click at [273, 94] on link "PRODUCTS" at bounding box center [280, 95] width 23 height 5
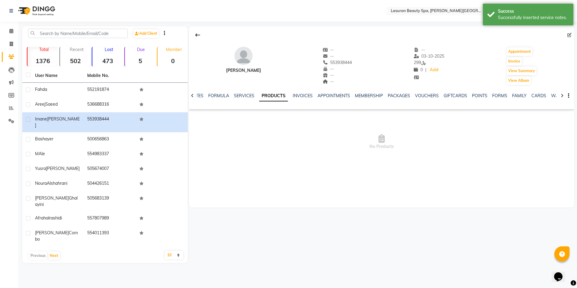
click at [304, 93] on div "INVOICES" at bounding box center [303, 96] width 20 height 6
click at [306, 95] on link "INVOICES" at bounding box center [303, 95] width 20 height 5
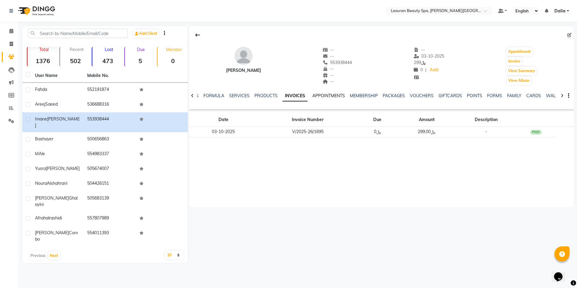
click at [322, 95] on link "APPOINTMENTS" at bounding box center [328, 95] width 33 height 5
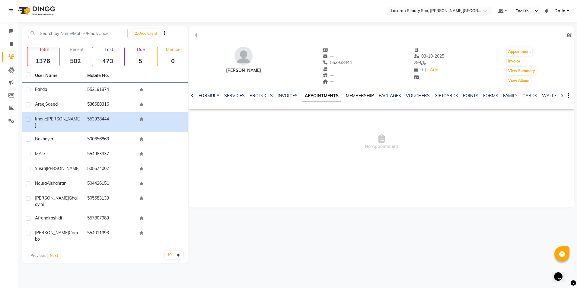
click at [353, 95] on link "MEMBERSHIP" at bounding box center [360, 95] width 28 height 5
click at [379, 93] on div "PACKAGES" at bounding box center [384, 96] width 22 height 6
click at [380, 95] on link "PACKAGES" at bounding box center [384, 95] width 22 height 5
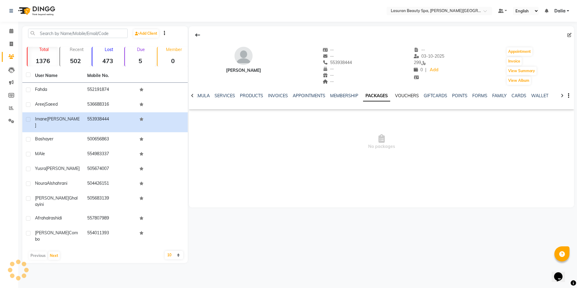
click at [403, 94] on link "VOUCHERS" at bounding box center [407, 95] width 24 height 5
click at [427, 95] on link "GIFTCARDS" at bounding box center [431, 95] width 24 height 5
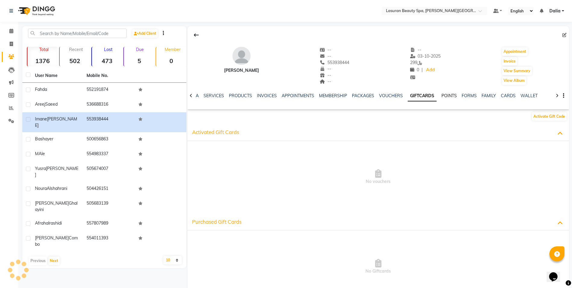
click at [443, 95] on link "POINTS" at bounding box center [449, 95] width 15 height 5
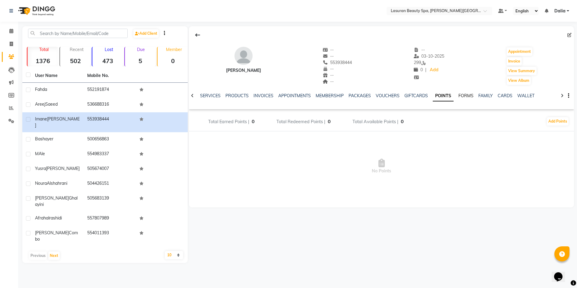
click at [466, 96] on link "FORMS" at bounding box center [465, 95] width 15 height 5
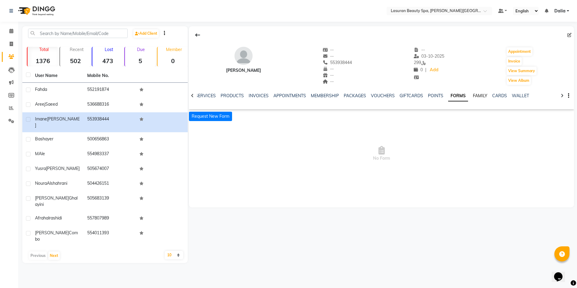
click at [473, 94] on link "FAMILY" at bounding box center [480, 95] width 14 height 5
click at [484, 92] on div "NOTES FORMULA SERVICES PRODUCTS INVOICES APPOINTMENTS MEMBERSHIP PACKAGES VOUCH…" at bounding box center [381, 95] width 385 height 21
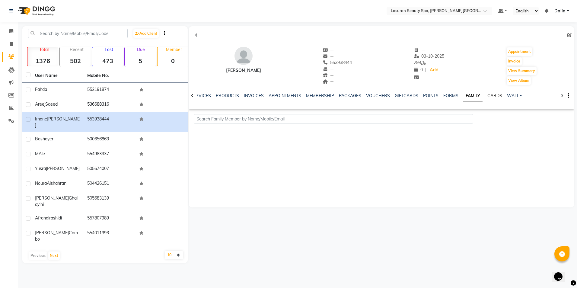
click at [489, 96] on link "CARDS" at bounding box center [494, 95] width 15 height 5
click at [495, 94] on ul "NOTES FORMULA SERVICES PRODUCTS INVOICES APPOINTMENTS MEMBERSHIP PACKAGES VOUCH…" at bounding box center [332, 96] width 383 height 6
click at [502, 95] on link "WALLET" at bounding box center [510, 95] width 17 height 5
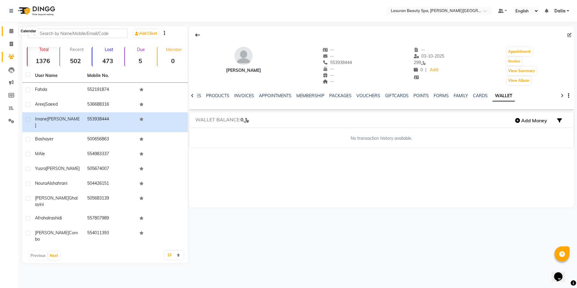
click at [13, 30] on icon at bounding box center [11, 31] width 4 height 5
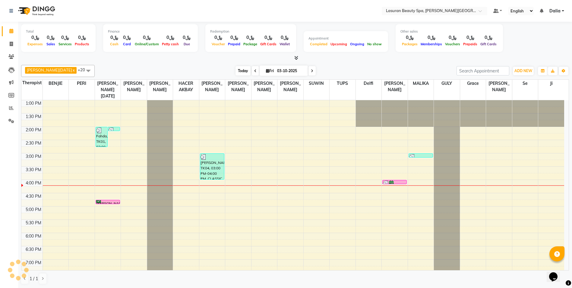
click at [236, 72] on span "Today" at bounding box center [243, 70] width 15 height 9
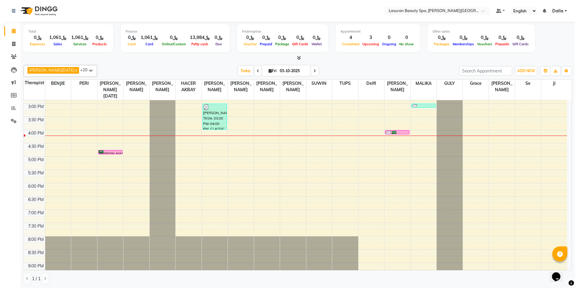
scroll to position [20, 0]
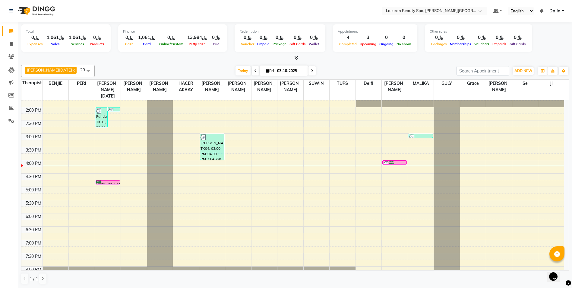
click at [98, 122] on div "Fahda, TK01, 02:00 PM-02:47 PM, Silver Water Stem Cell Session for Weak & Thin …" at bounding box center [102, 117] width 12 height 20
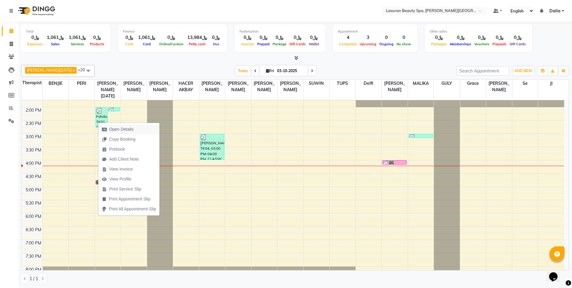
click at [124, 127] on span "Open Details" at bounding box center [121, 129] width 24 height 6
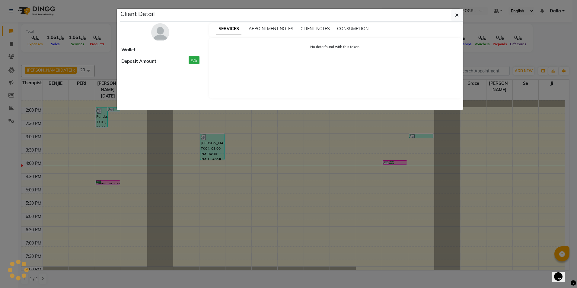
select select "3"
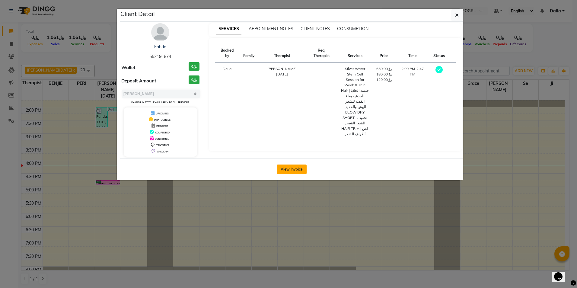
click at [296, 167] on button "View Invoice" at bounding box center [292, 169] width 30 height 10
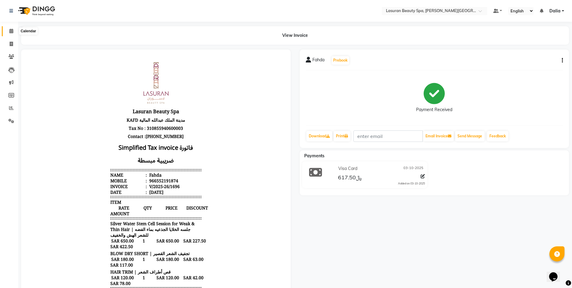
click at [11, 31] on icon at bounding box center [11, 31] width 4 height 5
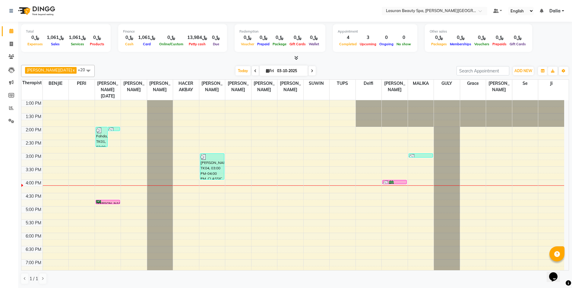
click at [100, 136] on div "Fahda, TK01, 02:00 PM-02:47 PM, Silver Water Stem Cell Session for Weak & Thin …" at bounding box center [102, 137] width 12 height 20
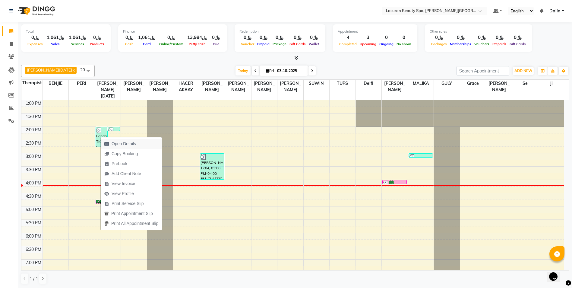
click at [116, 143] on span "Open Details" at bounding box center [124, 144] width 24 height 6
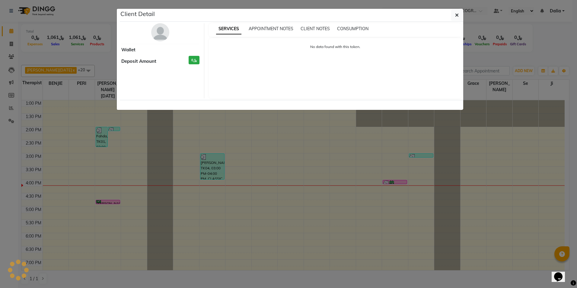
select select "3"
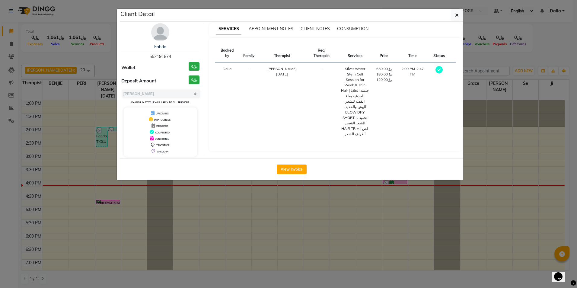
click at [164, 37] on img at bounding box center [160, 32] width 18 height 18
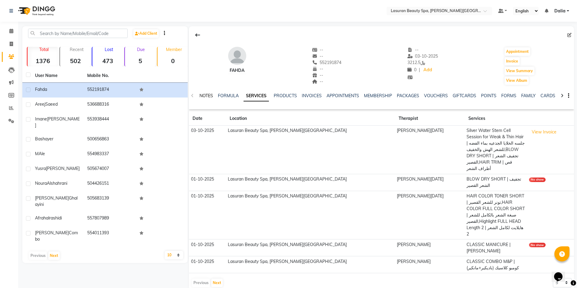
click at [201, 95] on link "NOTES" at bounding box center [206, 95] width 14 height 5
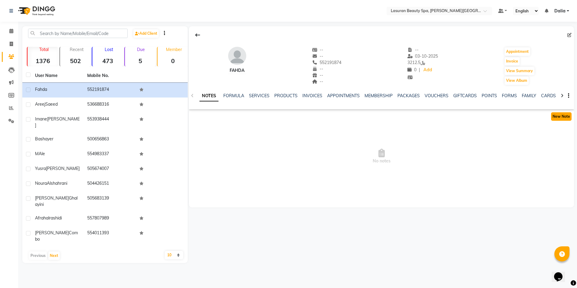
click at [564, 119] on button "New Note" at bounding box center [561, 116] width 21 height 8
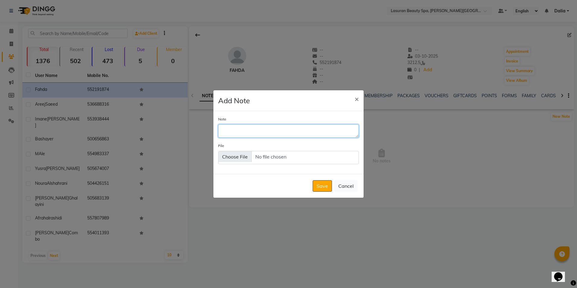
click at [282, 131] on textarea "Note" at bounding box center [288, 130] width 141 height 13
type textarea "[PERSON_NAME] 35%"
click at [316, 186] on button "Save" at bounding box center [322, 185] width 19 height 11
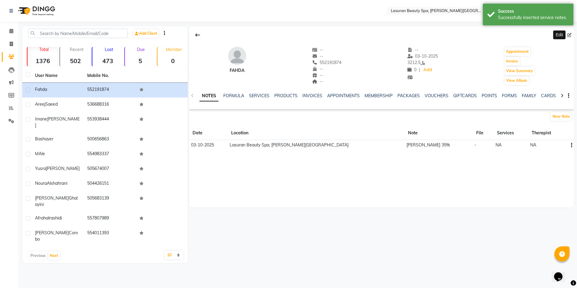
click at [568, 34] on icon at bounding box center [569, 35] width 4 height 4
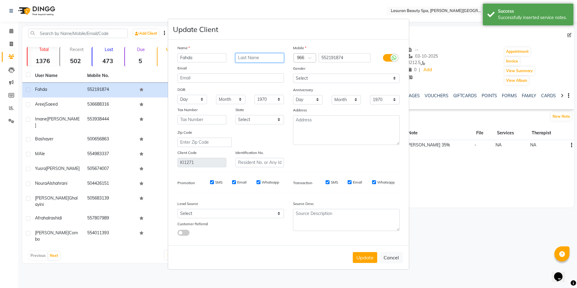
click at [250, 56] on input "text" at bounding box center [259, 57] width 49 height 9
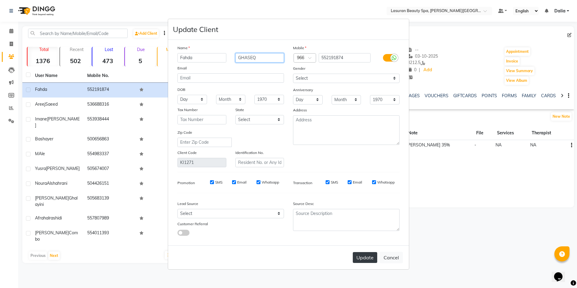
type input "GHASEQ"
click at [362, 259] on button "Update" at bounding box center [365, 257] width 24 height 11
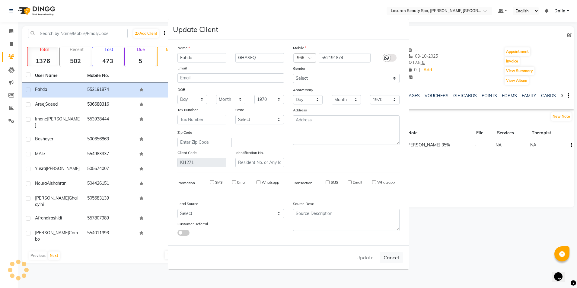
select select
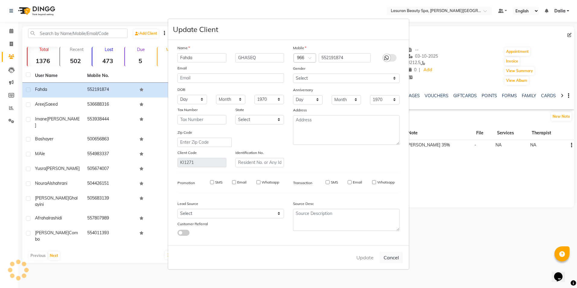
select select
checkbox input "false"
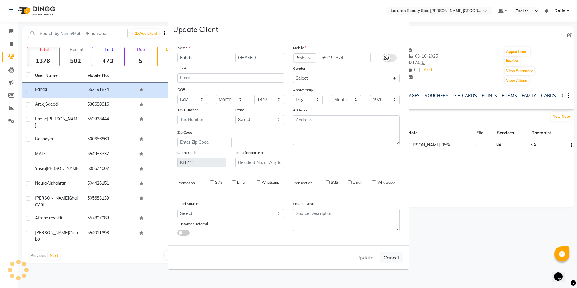
checkbox input "false"
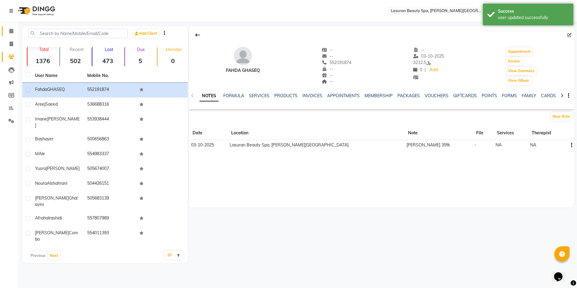
click at [5, 28] on link "Calendar" at bounding box center [9, 31] width 14 height 10
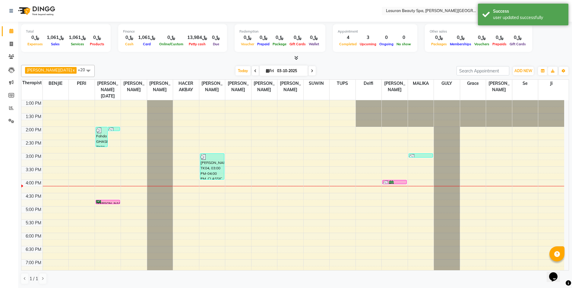
click at [99, 139] on div "Fahda GHASEQ, TK01, 02:00 PM-02:47 PM, Silver Water Stem Cell Session for Weak …" at bounding box center [102, 137] width 12 height 20
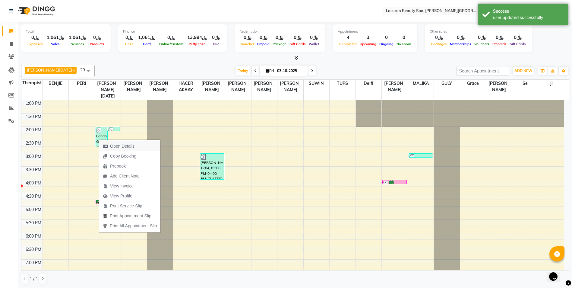
click at [107, 144] on span "Open Details" at bounding box center [118, 146] width 39 height 10
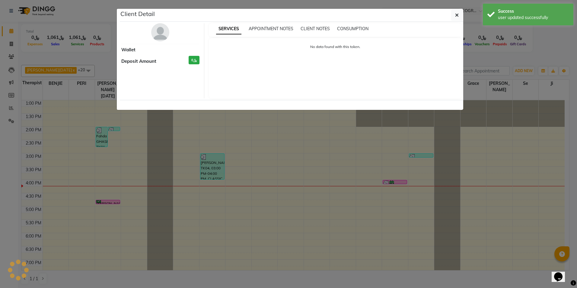
select select "3"
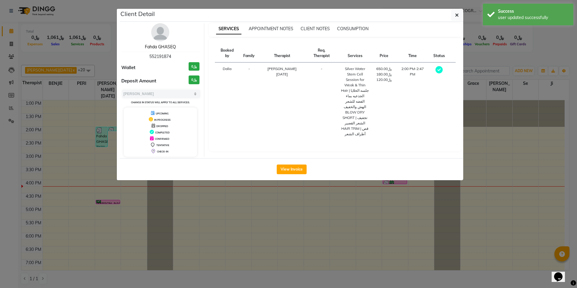
click at [170, 46] on link "Fahda GHASEQ" at bounding box center [160, 46] width 31 height 5
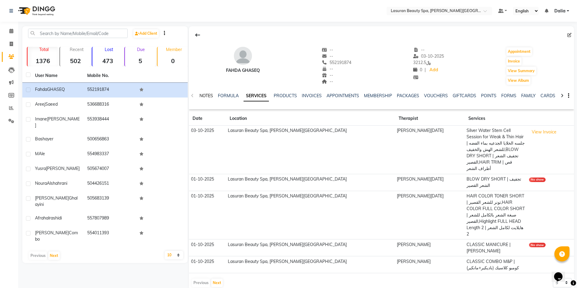
click at [211, 96] on link "NOTES" at bounding box center [206, 95] width 14 height 5
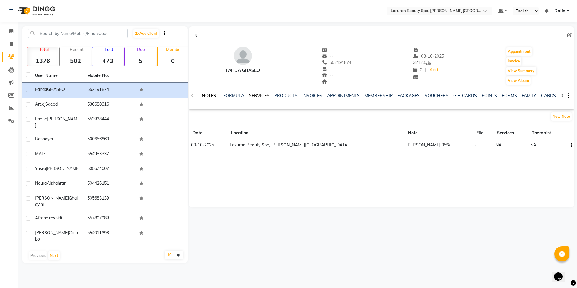
click at [259, 97] on link "SERVICES" at bounding box center [259, 95] width 21 height 5
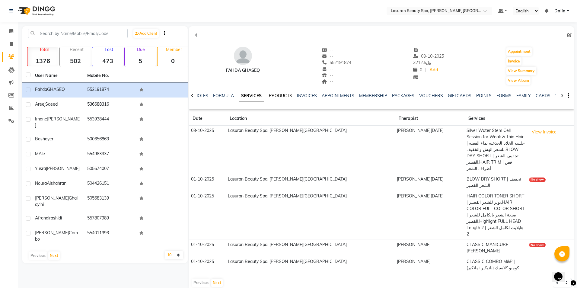
click at [273, 97] on link "PRODUCTS" at bounding box center [280, 95] width 23 height 5
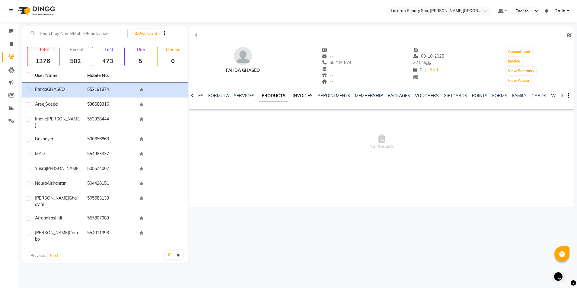
click at [304, 94] on link "INVOICES" at bounding box center [303, 95] width 20 height 5
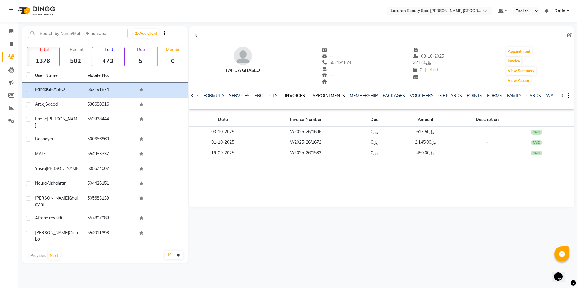
click at [326, 96] on link "APPOINTMENTS" at bounding box center [328, 95] width 33 height 5
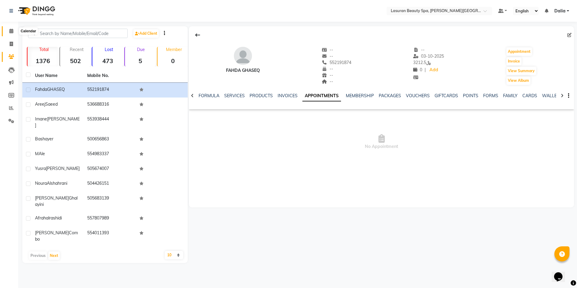
click at [9, 30] on span at bounding box center [11, 31] width 11 height 7
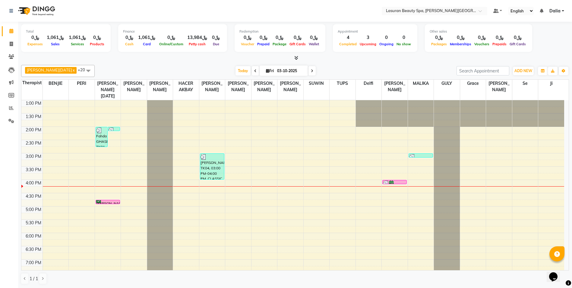
click at [210, 174] on div "[PERSON_NAME], TK04, 03:00 PM-04:00 PM, CLASSIC MANICURE | [PERSON_NAME]" at bounding box center [212, 167] width 24 height 26
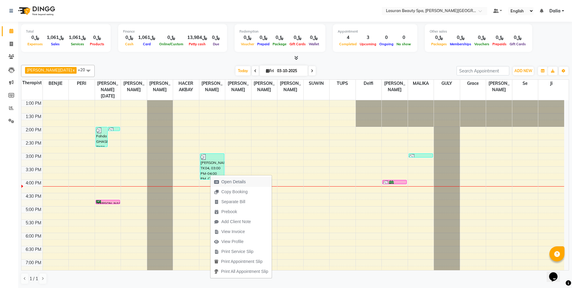
click at [219, 180] on icon "button" at bounding box center [216, 182] width 5 height 4
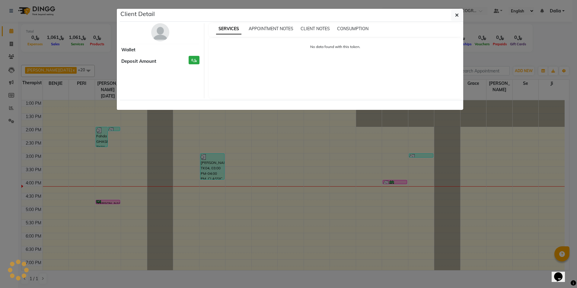
select select "3"
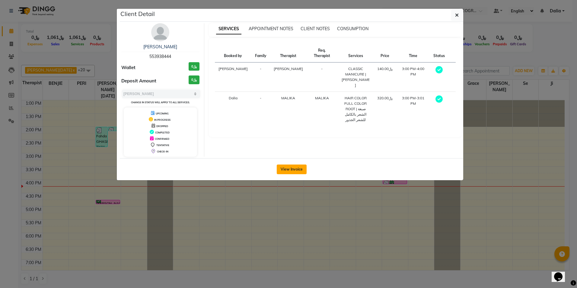
click at [293, 170] on button "View Invoice" at bounding box center [292, 169] width 30 height 10
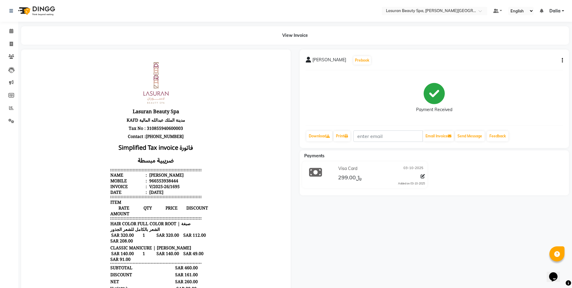
click at [562, 60] on icon "button" at bounding box center [562, 60] width 1 height 0
click at [526, 67] on div "Edit Invoice" at bounding box center [532, 68] width 41 height 8
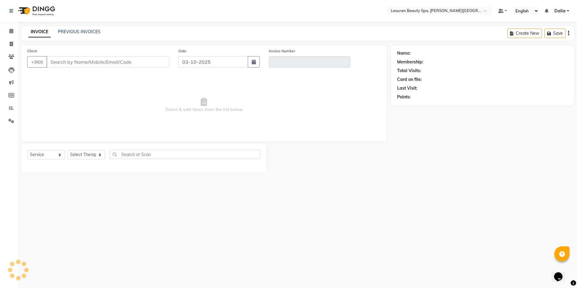
select select "V"
select select "66975"
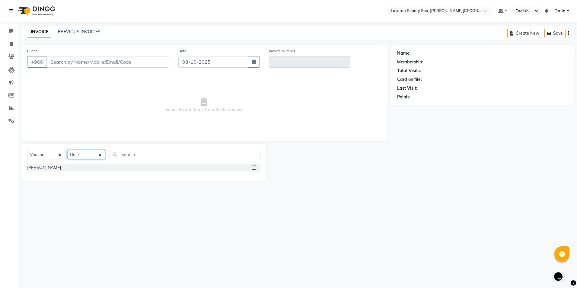
click at [97, 157] on select "Select Therapist Abdulellah AHMED ALJOHARY Ahmed Kouraichy Ali Marlea Angel BEN…" at bounding box center [86, 154] width 38 height 9
type input "553938444"
type input "V/2025-26/1695"
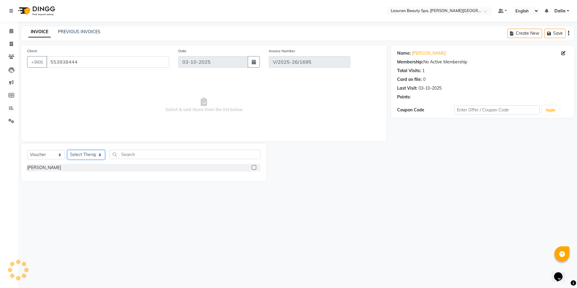
select select "select"
type input "H35"
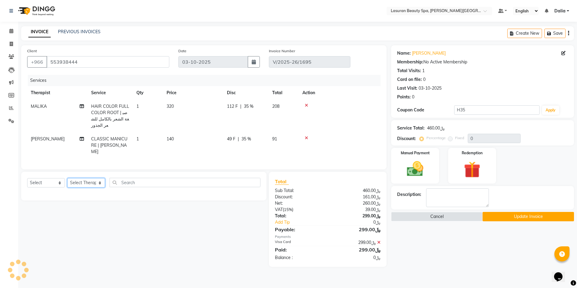
type input "35"
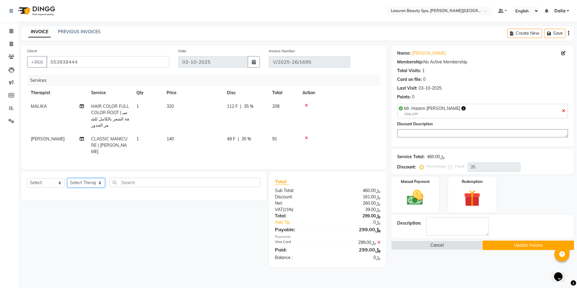
select select "67194"
click at [67, 178] on select "Select Therapist Abdulellah AHMED ALJOHARY Ahmed Kouraichy Ali Marlea Angel BEN…" at bounding box center [86, 182] width 38 height 9
click at [54, 180] on select "Select Service Product Membership Package Voucher Prepaid Gift Card" at bounding box center [46, 182] width 38 height 9
click at [27, 178] on select "Select Service Product Membership Package Voucher Prepaid Gift Card" at bounding box center [46, 182] width 38 height 9
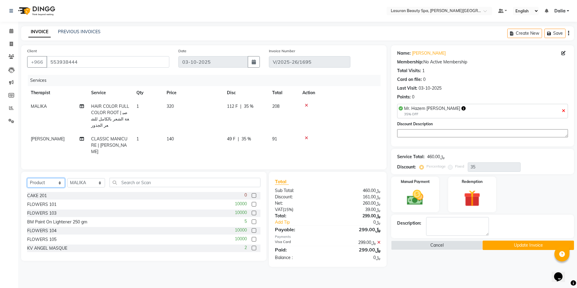
click at [49, 183] on select "Select Service Product Membership Package Voucher Prepaid Gift Card" at bounding box center [46, 182] width 38 height 9
select select "service"
click at [27, 178] on select "Select Service Product Membership Package Voucher Prepaid Gift Card" at bounding box center [46, 182] width 38 height 9
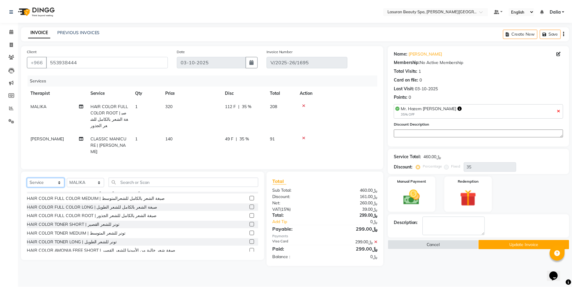
scroll to position [91, 0]
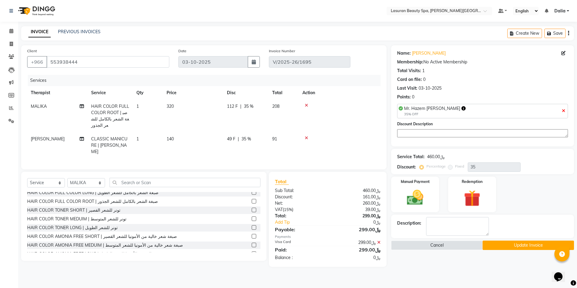
click at [252, 209] on label at bounding box center [254, 210] width 5 height 5
click at [252, 209] on input "checkbox" at bounding box center [254, 210] width 4 height 4
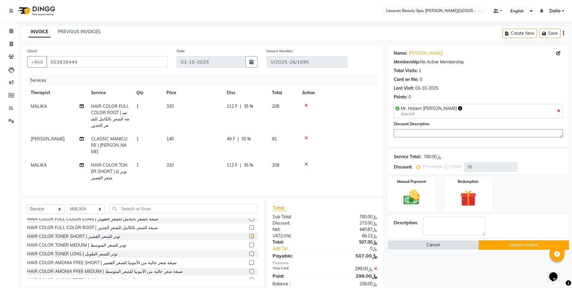
checkbox input "false"
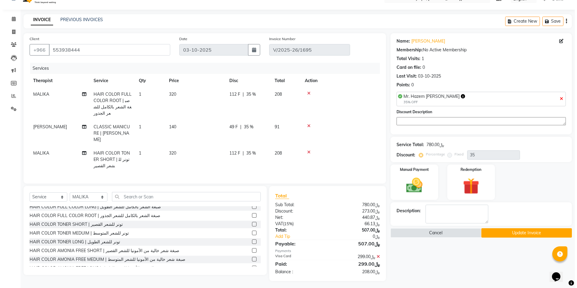
scroll to position [12, 0]
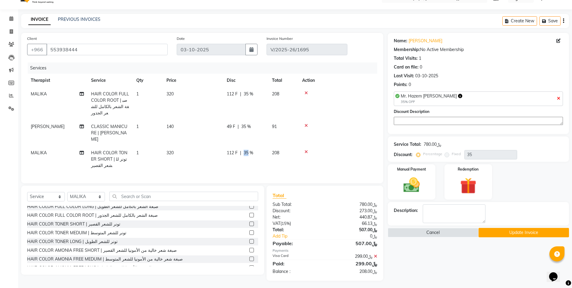
click at [338, 146] on td at bounding box center [338, 159] width 79 height 26
click at [425, 175] on img at bounding box center [412, 185] width 28 height 20
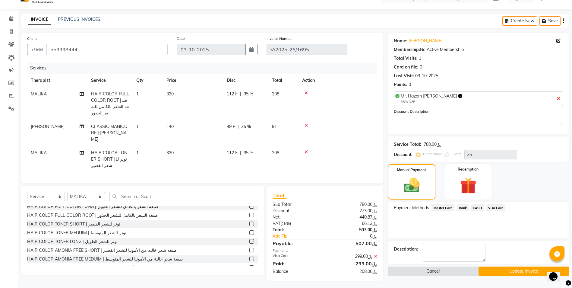
click at [437, 273] on button "Cancel" at bounding box center [433, 270] width 91 height 9
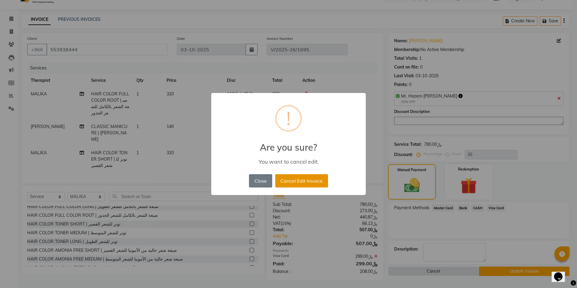
click at [294, 183] on button "Cancel Edit Invoice" at bounding box center [301, 180] width 53 height 13
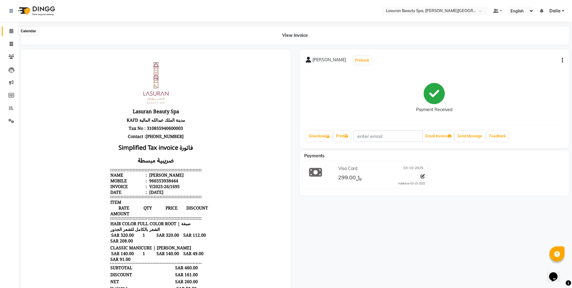
click at [9, 33] on span at bounding box center [11, 31] width 11 height 7
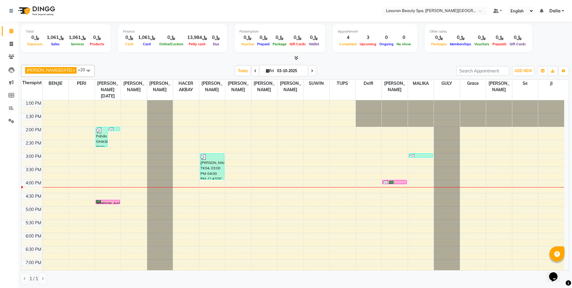
click at [212, 160] on div "[PERSON_NAME], TK04, 03:00 PM-04:00 PM, CLASSIC MANICURE | [PERSON_NAME]" at bounding box center [212, 167] width 24 height 26
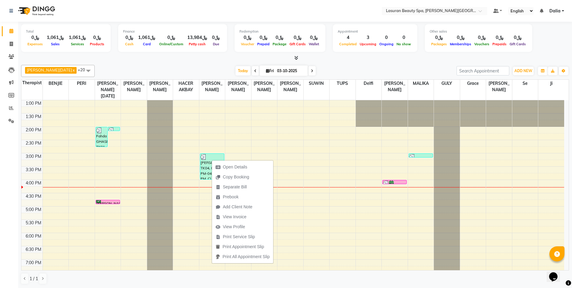
click at [212, 157] on div at bounding box center [212, 157] width 23 height 6
click at [188, 69] on div "Today Fri 03-10-2025" at bounding box center [276, 70] width 356 height 9
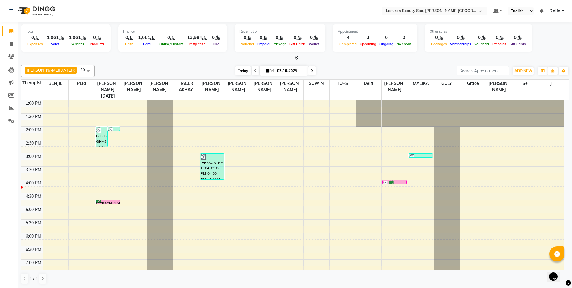
click at [236, 68] on span "Today" at bounding box center [243, 70] width 15 height 9
click at [236, 72] on span "Today" at bounding box center [243, 70] width 15 height 9
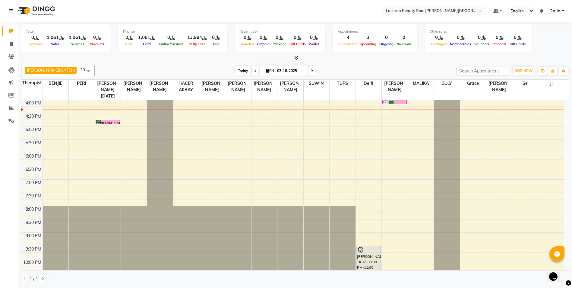
click at [236, 71] on span "Today" at bounding box center [243, 70] width 15 height 9
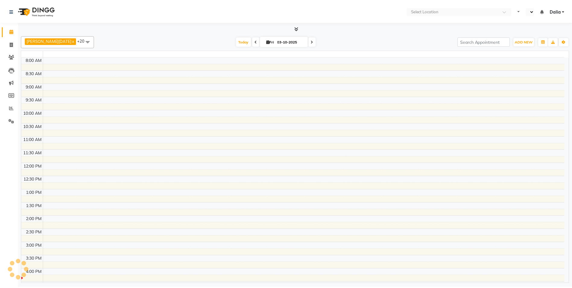
scroll to position [92, 0]
select select "en"
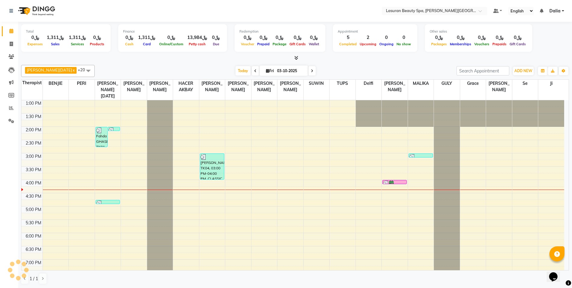
scroll to position [0, 0]
click at [114, 203] on div at bounding box center [107, 203] width 23 height 6
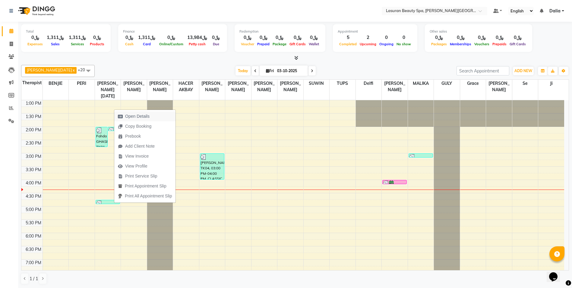
click at [128, 116] on span "Open Details" at bounding box center [137, 116] width 24 height 6
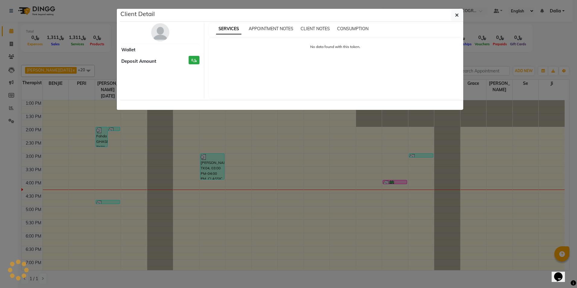
select select "3"
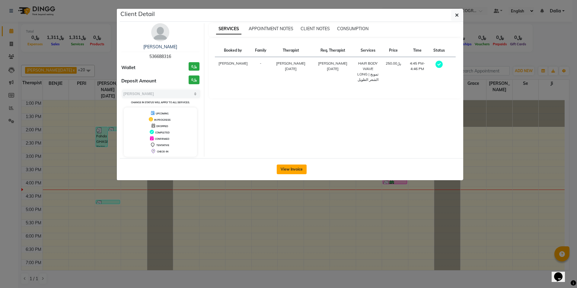
click at [284, 166] on button "View Invoice" at bounding box center [292, 169] width 30 height 10
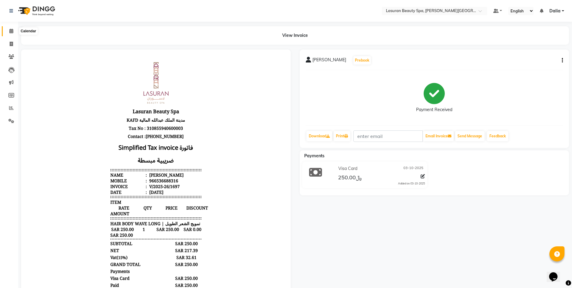
click at [9, 33] on icon at bounding box center [11, 31] width 4 height 5
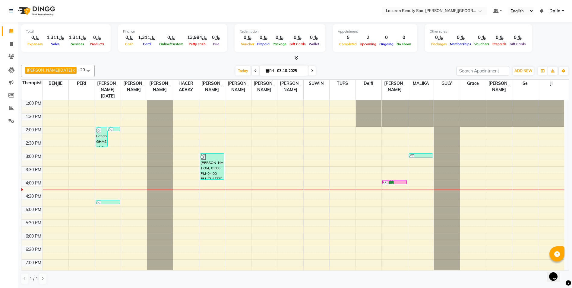
click at [110, 201] on div at bounding box center [107, 203] width 23 height 6
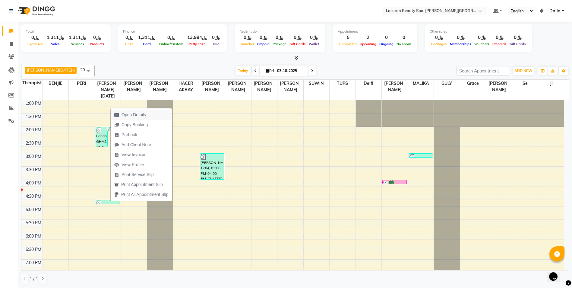
click at [137, 112] on span "Open Details" at bounding box center [134, 115] width 24 height 6
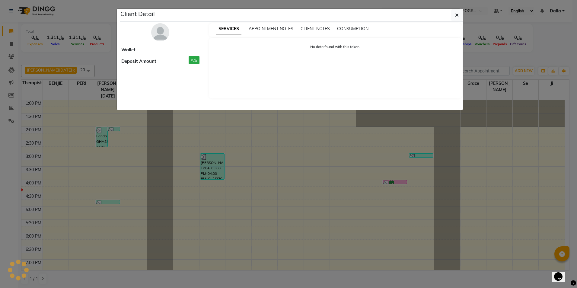
select select "3"
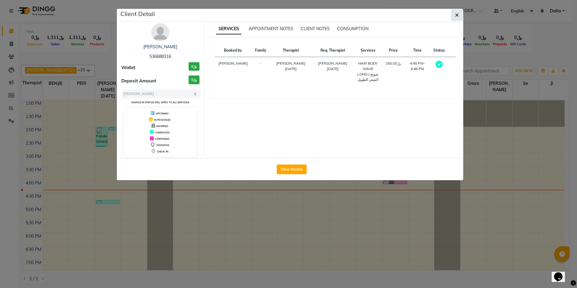
click at [453, 17] on button "button" at bounding box center [456, 14] width 11 height 11
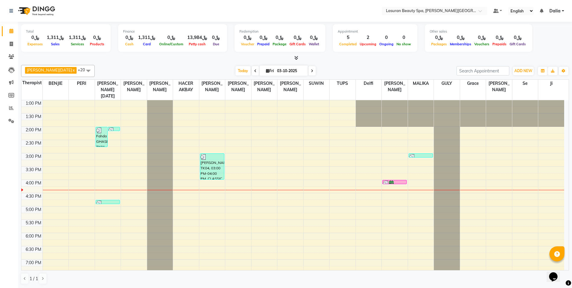
click at [104, 135] on div "Fahda GHASEQ, TK01, 02:00 PM-02:47 PM, Silver Water Stem Cell Session for Weak …" at bounding box center [102, 137] width 12 height 20
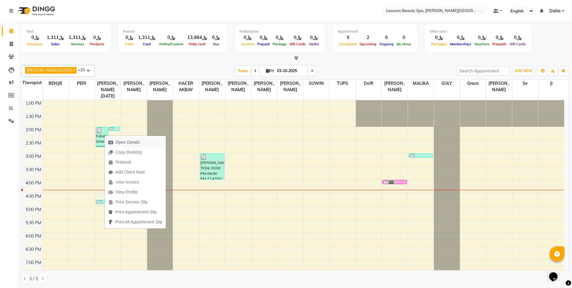
click at [112, 139] on span "Open Details" at bounding box center [124, 142] width 39 height 10
select select "3"
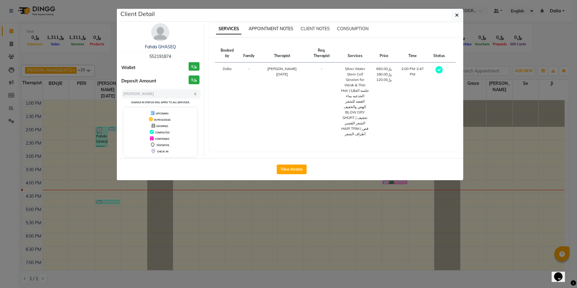
click at [283, 29] on span "APPOINTMENT NOTES" at bounding box center [271, 28] width 45 height 5
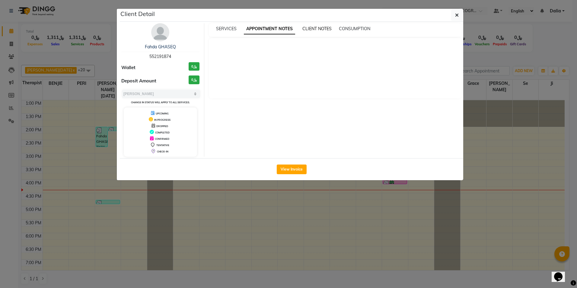
click at [309, 29] on span "CLIENT NOTES" at bounding box center [316, 28] width 29 height 5
click at [342, 27] on span "CONSUMPTION" at bounding box center [353, 28] width 31 height 5
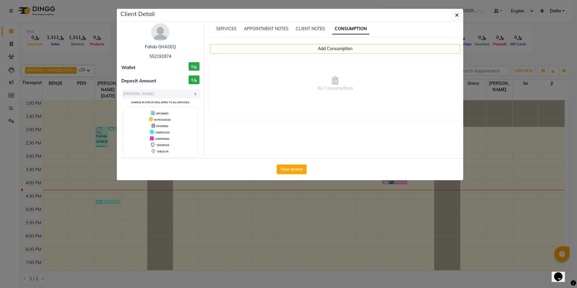
click at [269, 25] on div "SERVICES APPOINTMENT NOTES CLIENT NOTES CONSUMPTION" at bounding box center [335, 30] width 253 height 14
click at [268, 27] on span "APPOINTMENT NOTES" at bounding box center [266, 28] width 45 height 5
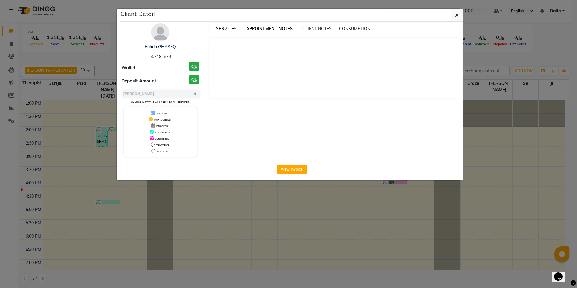
click at [224, 27] on span "SERVICES" at bounding box center [226, 28] width 21 height 5
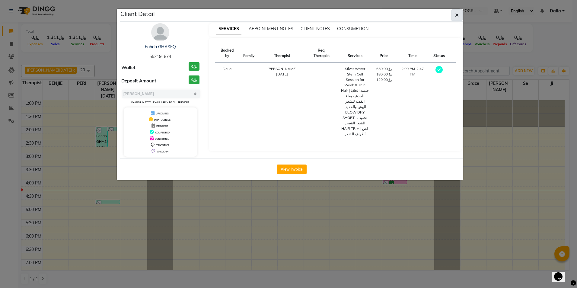
click at [454, 16] on button "button" at bounding box center [456, 14] width 11 height 11
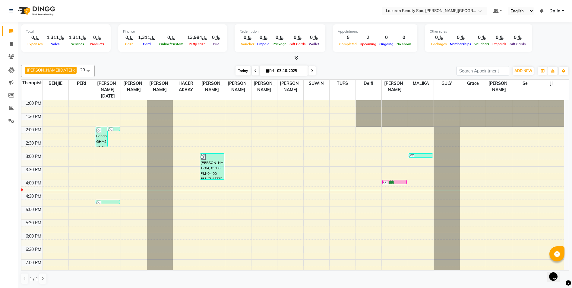
click at [236, 71] on span "Today" at bounding box center [243, 70] width 15 height 9
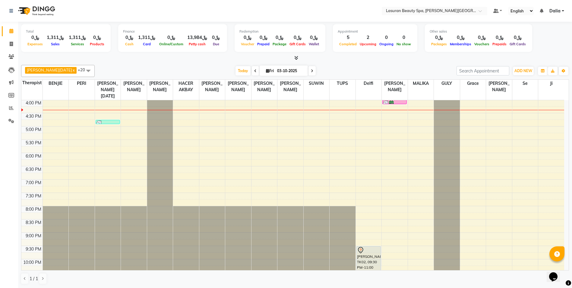
click at [297, 57] on icon at bounding box center [296, 58] width 4 height 5
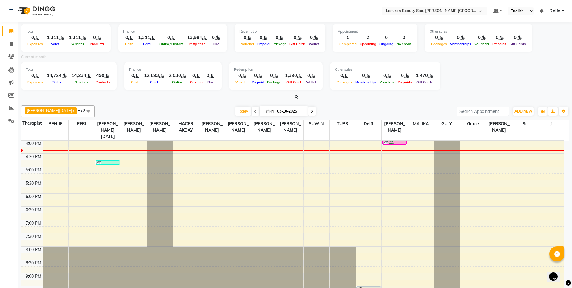
click at [294, 97] on icon at bounding box center [296, 97] width 4 height 5
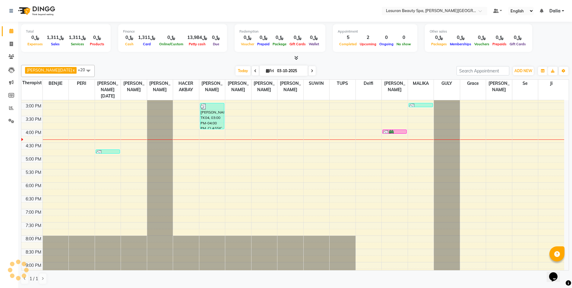
scroll to position [50, 0]
click at [421, 105] on div at bounding box center [420, 107] width 23 height 6
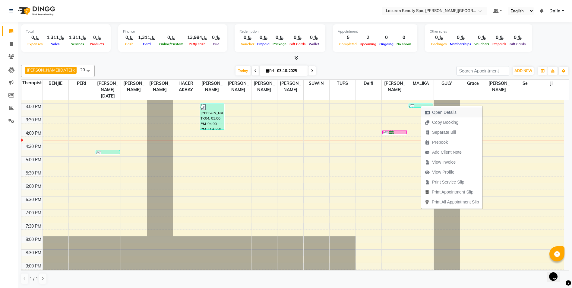
click at [429, 112] on icon "button" at bounding box center [427, 112] width 5 height 4
select select "3"
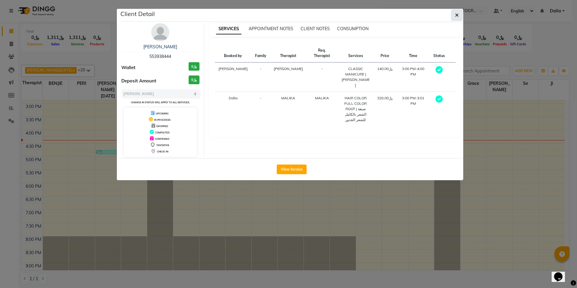
click at [456, 17] on icon "button" at bounding box center [457, 15] width 4 height 5
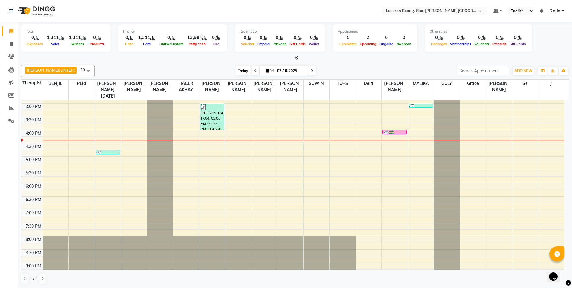
click at [237, 71] on span "Today" at bounding box center [243, 70] width 15 height 9
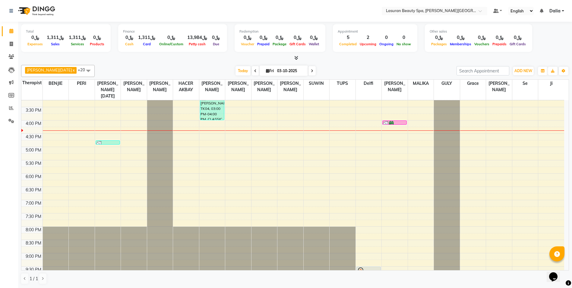
scroll to position [60, 0]
click at [236, 67] on span "Today" at bounding box center [243, 70] width 15 height 9
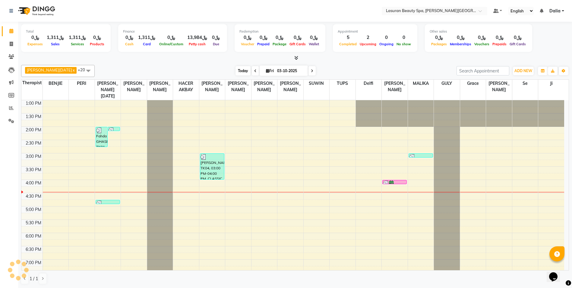
scroll to position [80, 0]
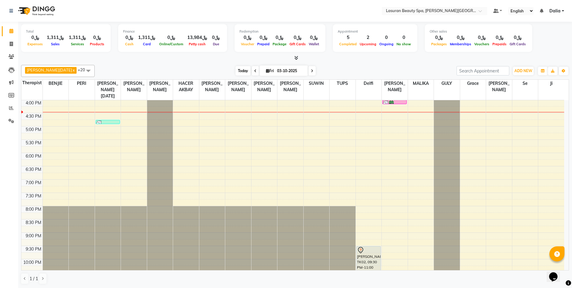
click at [236, 74] on span "Today" at bounding box center [243, 70] width 15 height 9
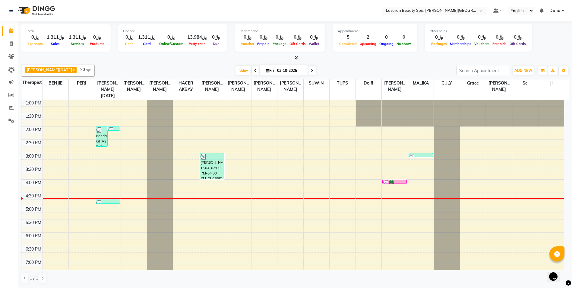
scroll to position [0, 0]
click at [309, 69] on span at bounding box center [312, 70] width 7 height 9
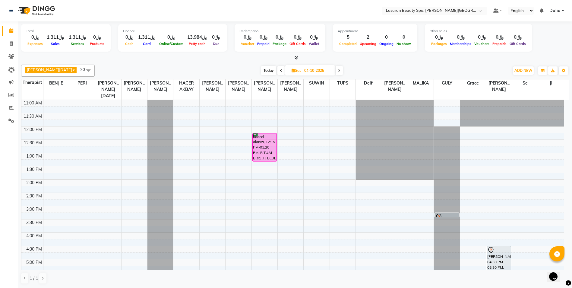
click at [338, 71] on icon at bounding box center [339, 71] width 2 height 4
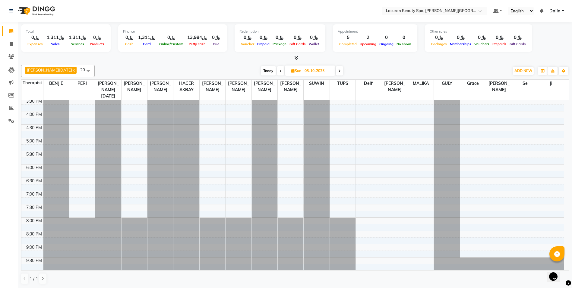
scroll to position [122, 0]
click at [280, 72] on icon at bounding box center [281, 71] width 2 height 4
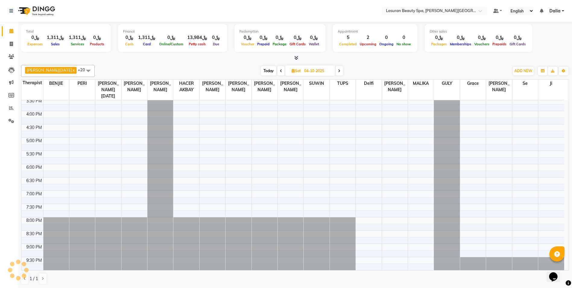
click at [280, 72] on icon at bounding box center [281, 71] width 2 height 4
type input "03-10-2025"
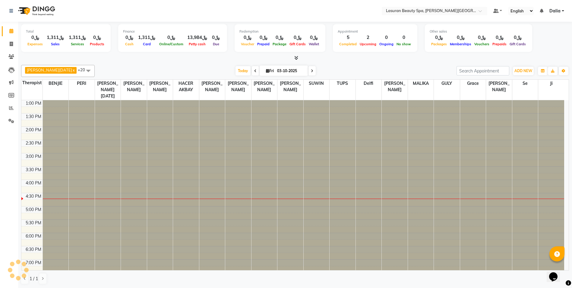
scroll to position [80, 0]
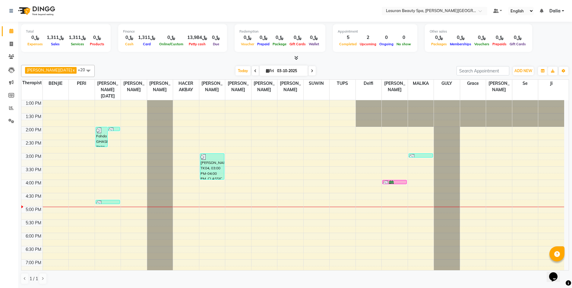
click at [98, 139] on div "Fahda GHASEQ, TK01, 02:00 PM-02:47 PM, Silver Water Stem Cell Session for Weak …" at bounding box center [102, 137] width 12 height 20
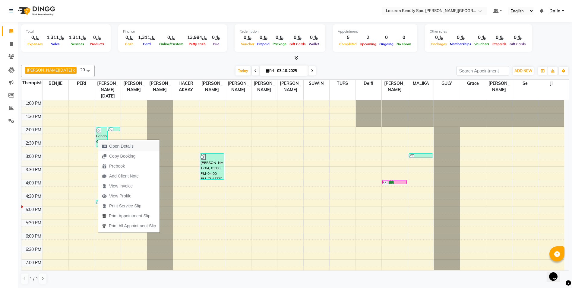
click at [116, 147] on span "Open Details" at bounding box center [121, 146] width 24 height 6
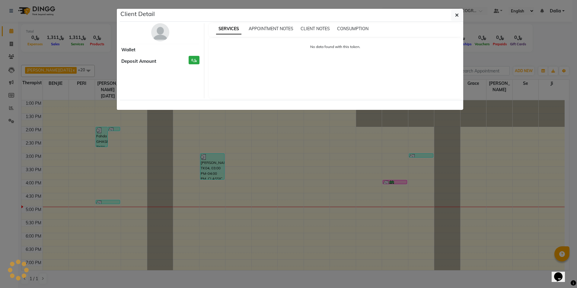
select select "3"
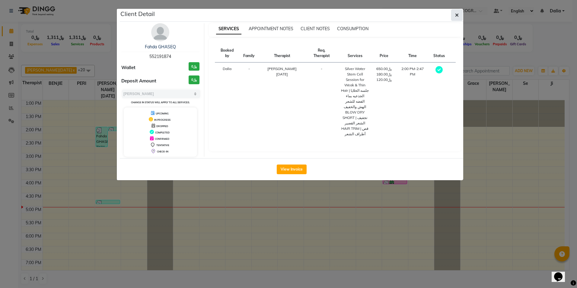
click at [457, 14] on icon "button" at bounding box center [457, 15] width 4 height 5
